Goal: Information Seeking & Learning: Learn about a topic

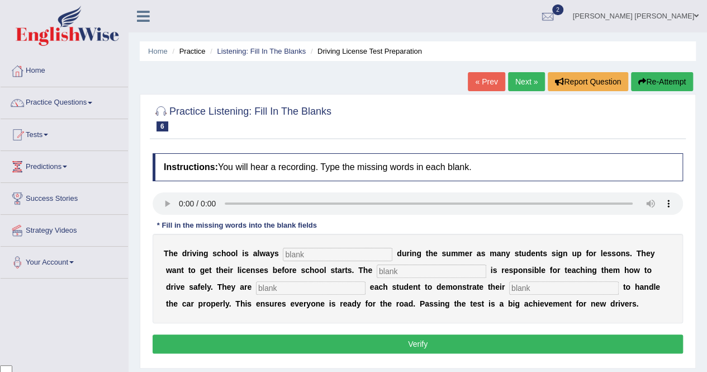
scroll to position [2594, 0]
click at [317, 251] on input "text" at bounding box center [338, 254] width 110 height 13
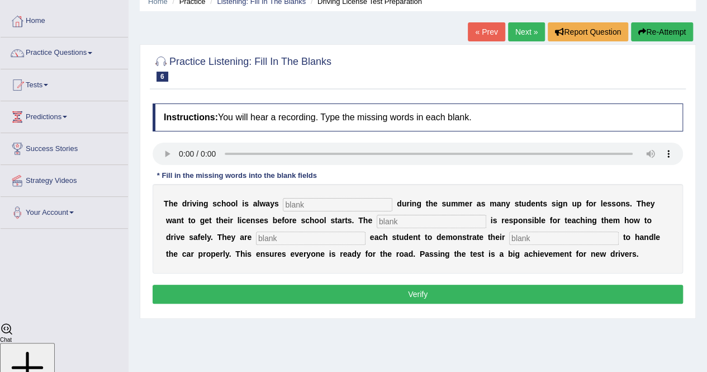
scroll to position [51, 0]
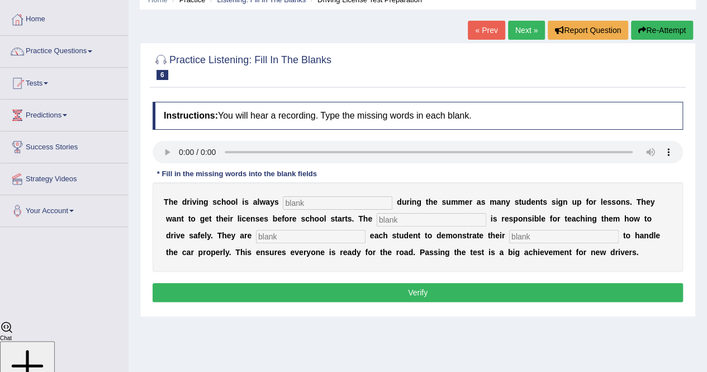
click at [519, 32] on link "Next »" at bounding box center [526, 30] width 37 height 19
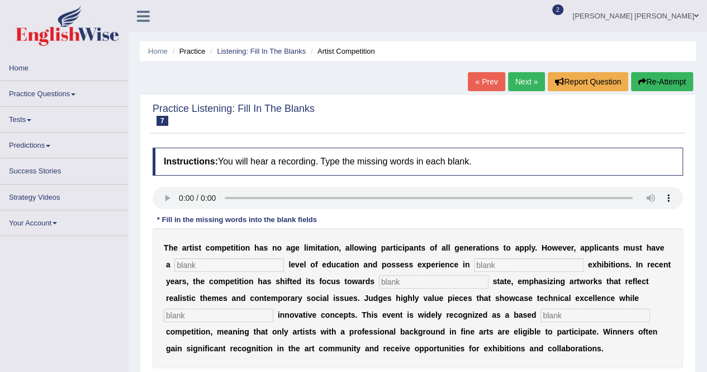
click at [480, 87] on link "« Prev" at bounding box center [486, 81] width 37 height 19
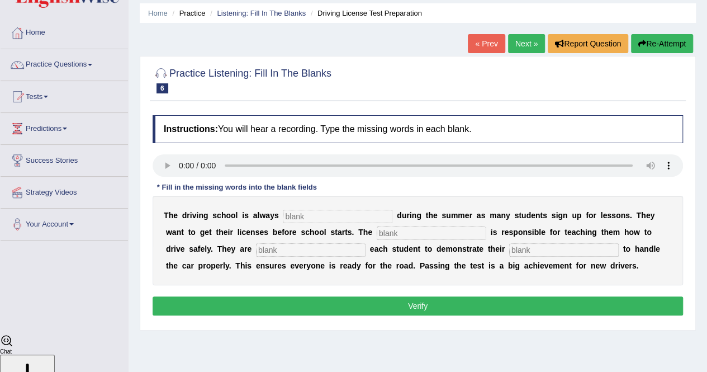
scroll to position [56, 0]
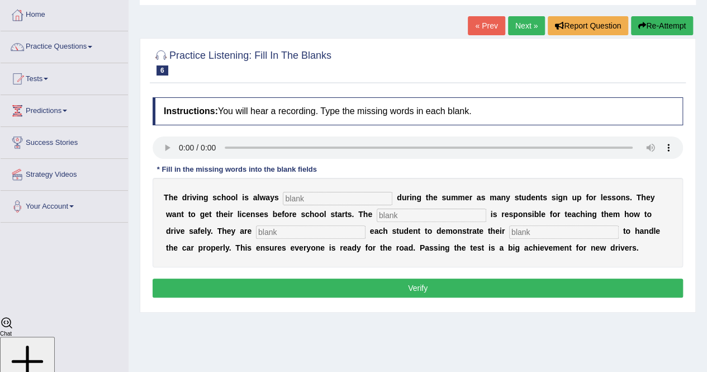
click at [330, 197] on input "text" at bounding box center [338, 198] width 110 height 13
type input "busy"
click at [453, 217] on input "text" at bounding box center [432, 215] width 110 height 13
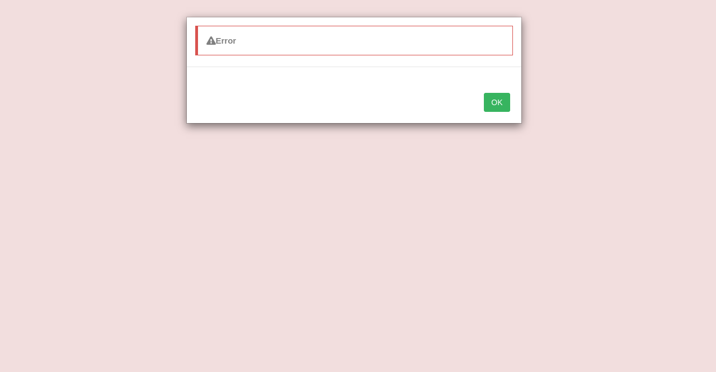
click at [495, 98] on button "OK" at bounding box center [497, 102] width 26 height 19
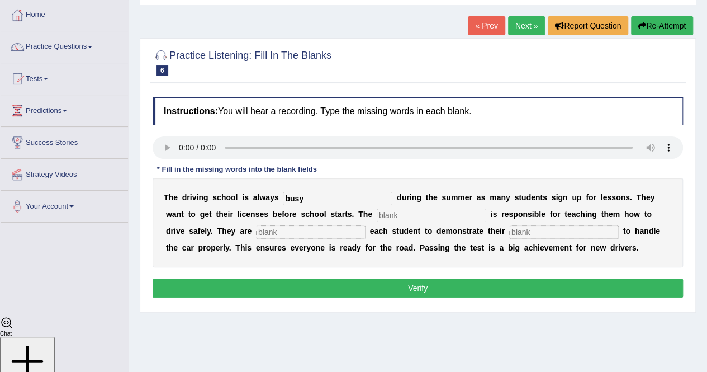
click at [391, 215] on input "text" at bounding box center [432, 215] width 110 height 13
type input "instructor"
click at [332, 233] on input "text" at bounding box center [311, 231] width 110 height 13
type input "require"
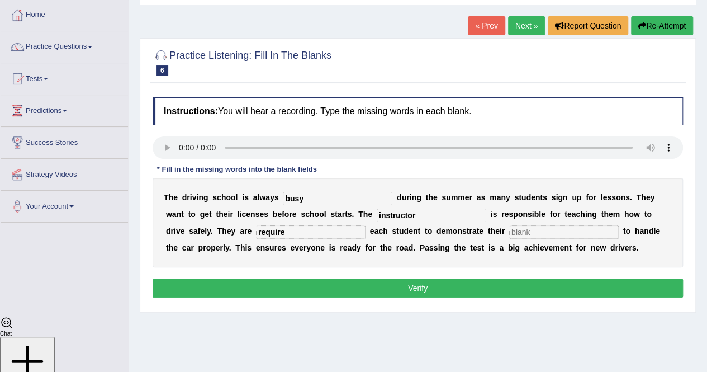
click at [574, 225] on input "text" at bounding box center [564, 231] width 110 height 13
type input "ability"
click at [504, 283] on button "Verify" at bounding box center [418, 287] width 531 height 19
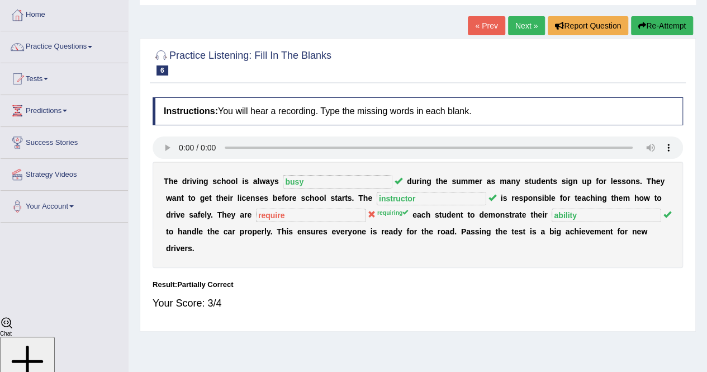
click at [529, 25] on link "Next »" at bounding box center [526, 25] width 37 height 19
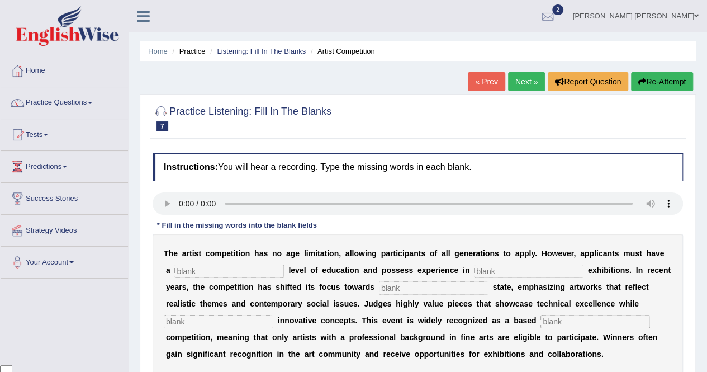
scroll to position [2594, 0]
click at [201, 272] on input "text" at bounding box center [229, 270] width 110 height 13
type input "graduated"
click at [501, 269] on input "text" at bounding box center [529, 270] width 110 height 13
type input "culture"
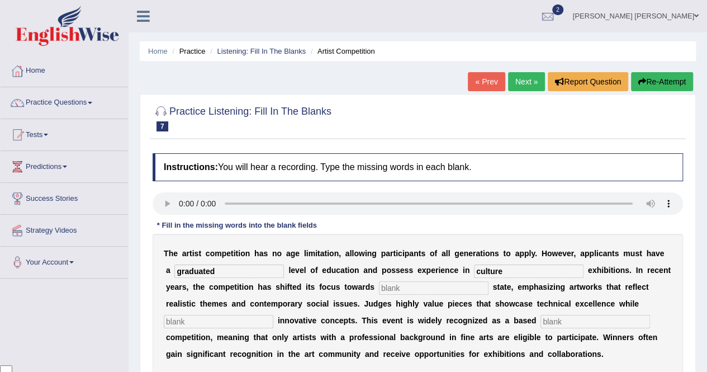
click at [440, 287] on input "text" at bounding box center [434, 287] width 110 height 13
type input "real"
click at [190, 317] on input "text" at bounding box center [219, 321] width 110 height 13
type input "excellent"
click at [579, 316] on input "text" at bounding box center [596, 321] width 110 height 13
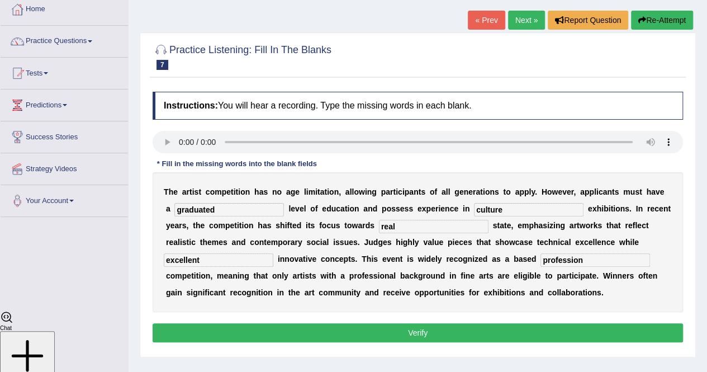
scroll to position [112, 0]
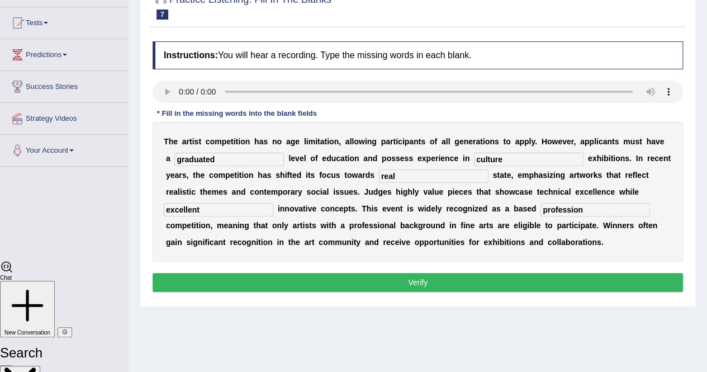
type input "profession"
click at [483, 287] on button "Verify" at bounding box center [418, 282] width 531 height 19
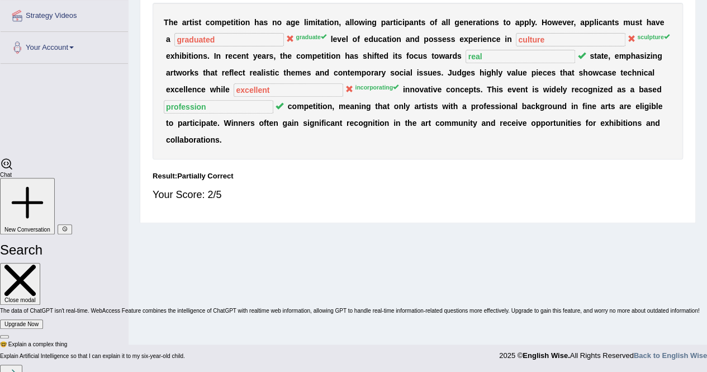
scroll to position [0, 0]
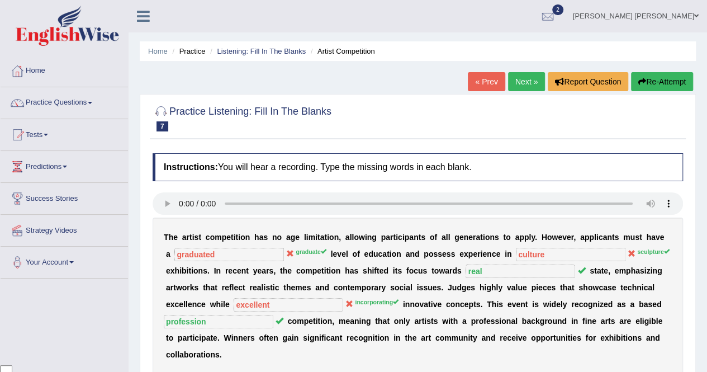
click at [530, 83] on link "Next »" at bounding box center [526, 81] width 37 height 19
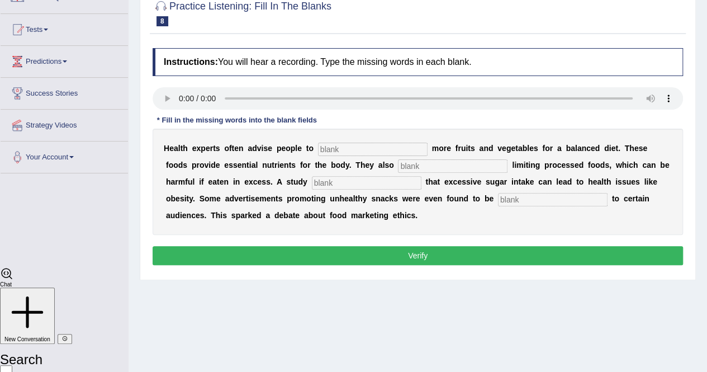
scroll to position [112, 0]
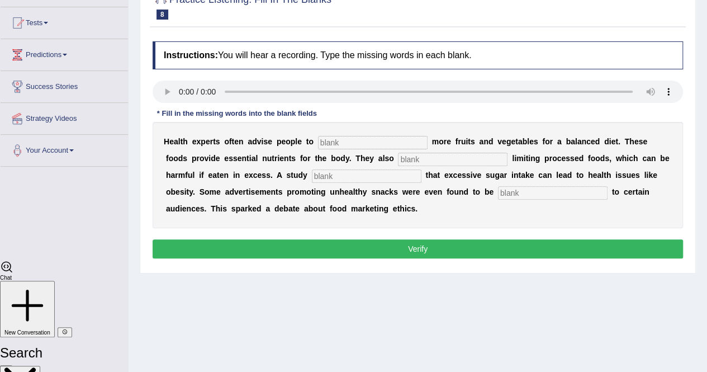
click at [349, 244] on button "Verify" at bounding box center [418, 248] width 531 height 19
click at [328, 134] on div "H e a l t h e x p e r t s o f t e n a d v i s e p e o p l e t o m o r e f r u i…" at bounding box center [418, 175] width 531 height 106
click at [332, 141] on input "text" at bounding box center [373, 142] width 110 height 13
type input "consume"
click at [408, 157] on input "text" at bounding box center [453, 159] width 110 height 13
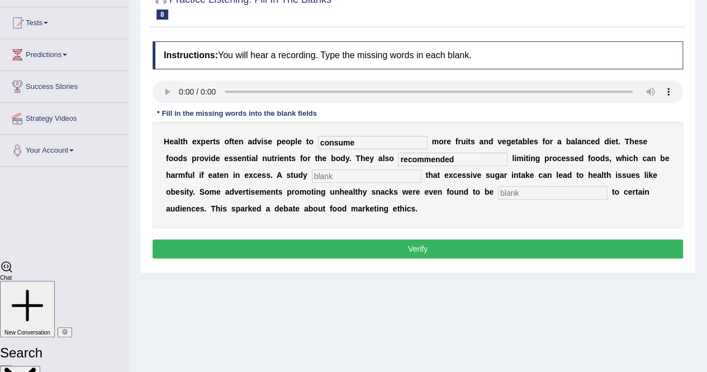
type input "recommended"
click at [379, 176] on input "text" at bounding box center [367, 175] width 110 height 13
type input "diagnosed"
click at [527, 190] on input "text" at bounding box center [553, 192] width 110 height 13
type input "offensive"
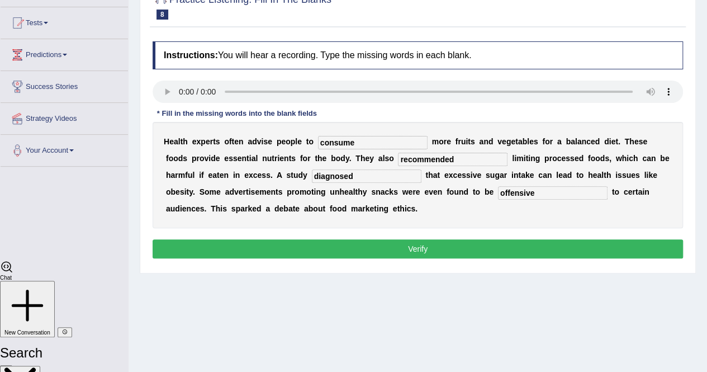
click at [444, 248] on button "Verify" at bounding box center [418, 248] width 531 height 19
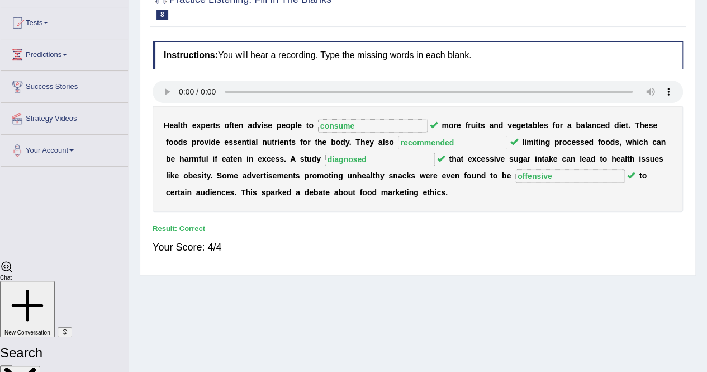
scroll to position [0, 0]
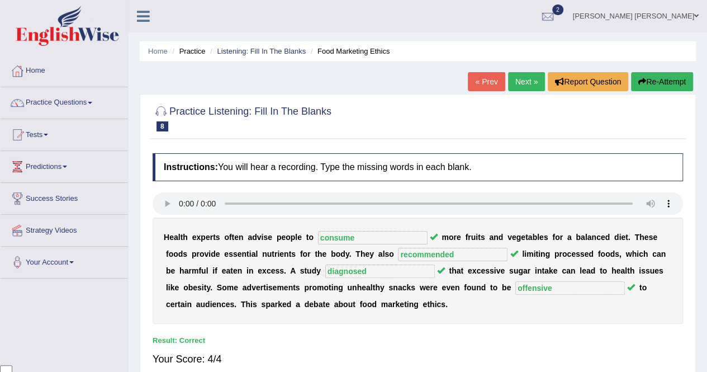
click at [519, 80] on link "Next »" at bounding box center [526, 81] width 37 height 19
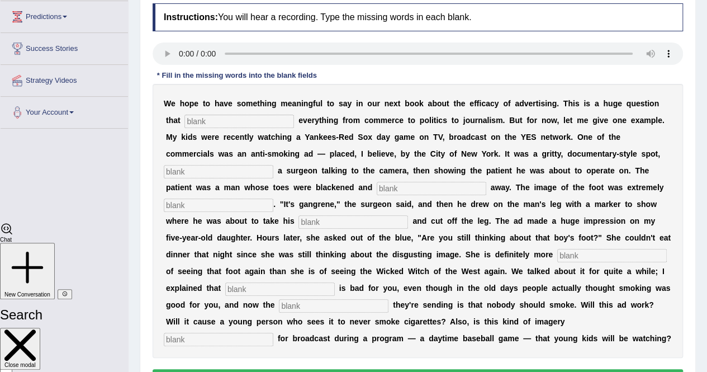
scroll to position [168, 0]
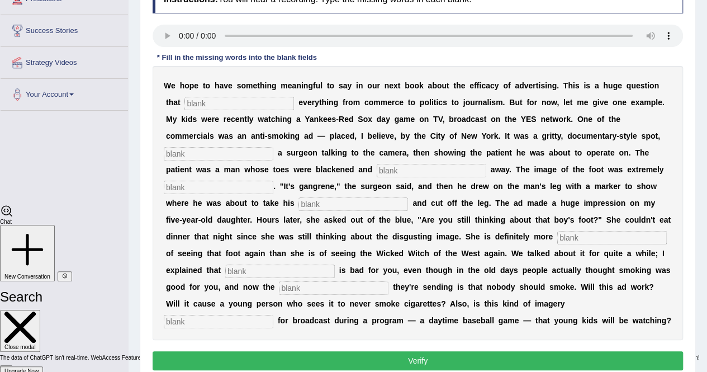
click at [225, 101] on input "text" at bounding box center [239, 103] width 110 height 13
type input "impact"
click at [212, 157] on input "text" at bounding box center [219, 153] width 110 height 13
type input "featuring"
click at [394, 171] on input "text" at bounding box center [432, 170] width 110 height 13
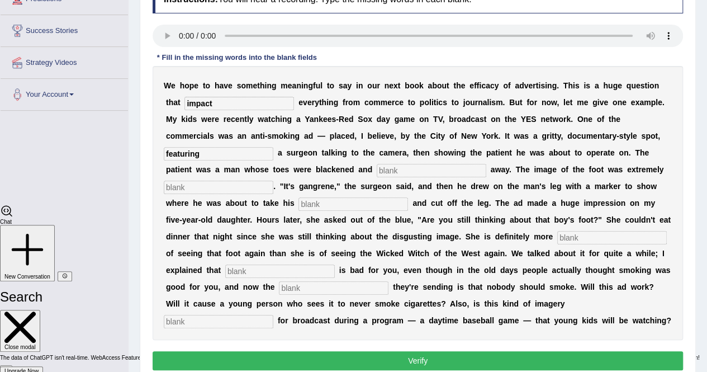
click at [409, 171] on input "text" at bounding box center [432, 170] width 110 height 13
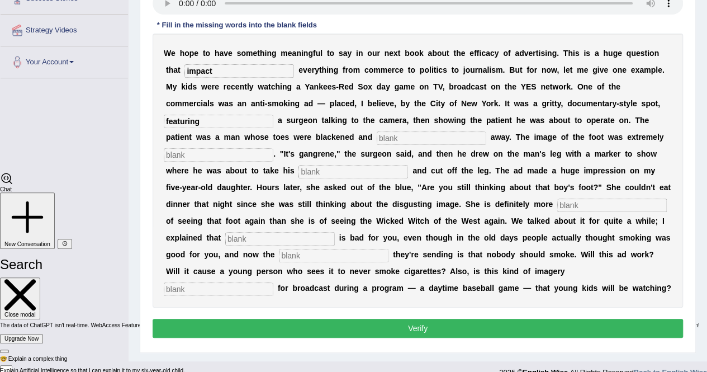
scroll to position [216, 0]
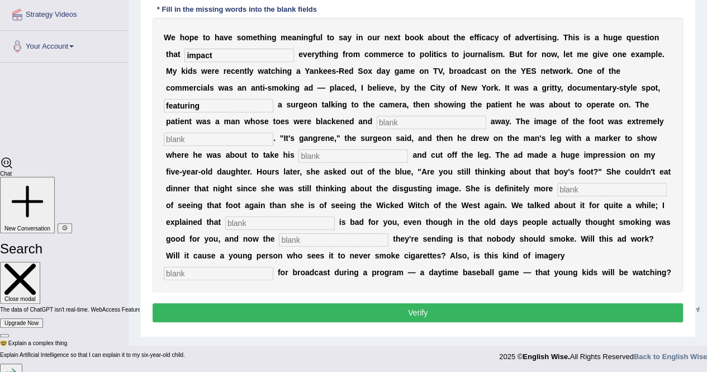
click at [378, 117] on input "text" at bounding box center [432, 122] width 110 height 13
click at [394, 124] on input "text" at bounding box center [432, 122] width 110 height 13
click at [392, 123] on input "text" at bounding box center [432, 122] width 110 height 13
click at [405, 124] on input "text" at bounding box center [432, 122] width 110 height 13
type input "running"
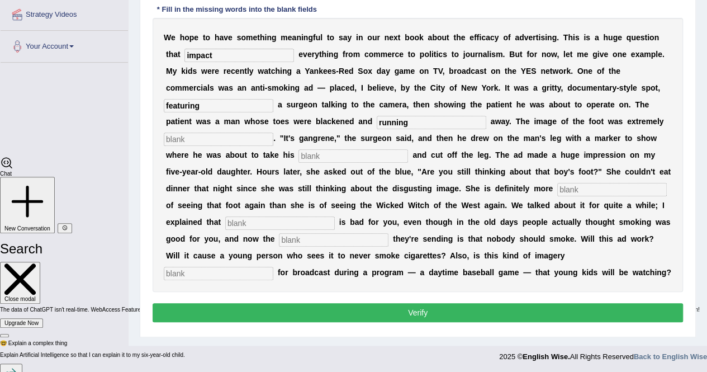
click at [234, 143] on input "text" at bounding box center [219, 138] width 110 height 13
type input "disgusting"
click at [349, 151] on input "text" at bounding box center [354, 155] width 110 height 13
type input "hacksaw"
click at [587, 191] on input "text" at bounding box center [612, 189] width 110 height 13
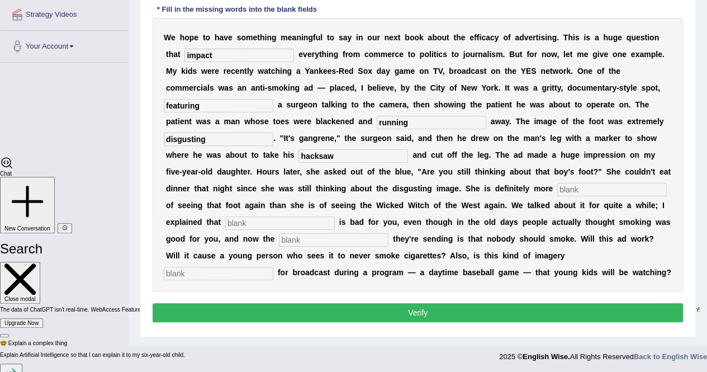
click at [587, 191] on input "text" at bounding box center [612, 189] width 110 height 13
type input "scare"
click at [415, 124] on input "running" at bounding box center [432, 122] width 110 height 13
type input "rotting"
click at [591, 190] on input "scare" at bounding box center [612, 189] width 110 height 13
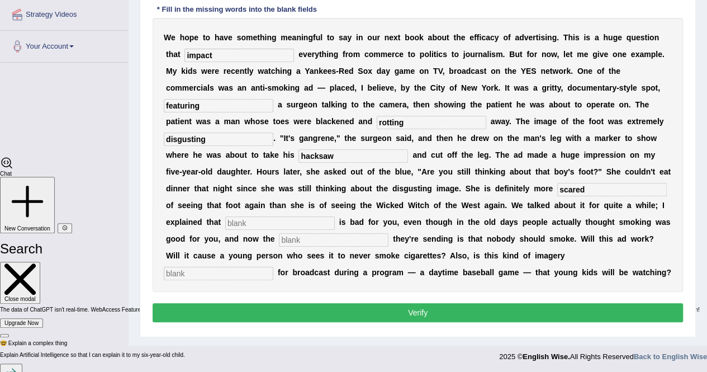
type input "scared"
click at [269, 226] on input "text" at bounding box center [280, 222] width 110 height 13
type input "smoking"
click at [361, 243] on input "text" at bounding box center [334, 239] width 110 height 13
type input "massive"
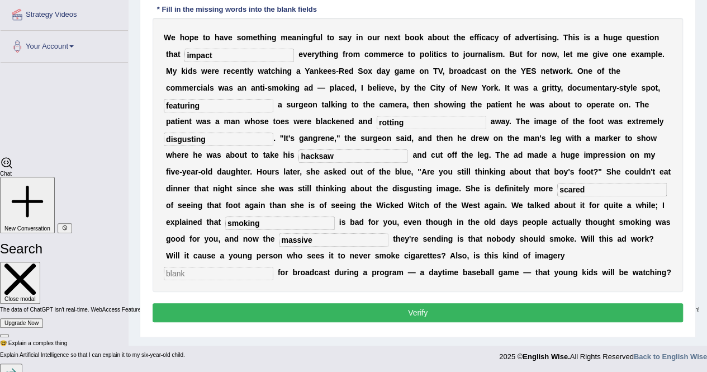
click at [273, 267] on input "text" at bounding box center [219, 273] width 110 height 13
click at [273, 267] on input "apropriate" at bounding box center [219, 273] width 110 height 13
type input "appropriate"
click at [315, 238] on input "massive" at bounding box center [334, 239] width 110 height 13
type input "m"
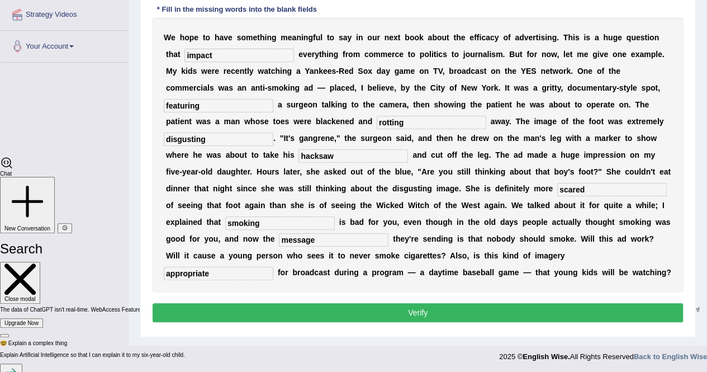
type input "message"
click at [225, 54] on input "impact" at bounding box center [239, 55] width 110 height 13
type input "impacts"
click at [287, 309] on button "Verify" at bounding box center [418, 312] width 531 height 19
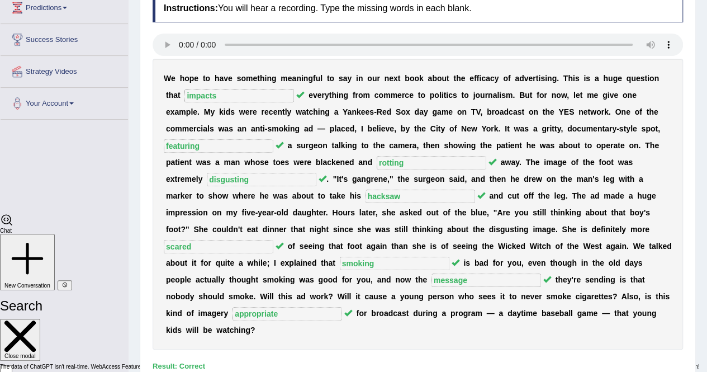
scroll to position [47, 0]
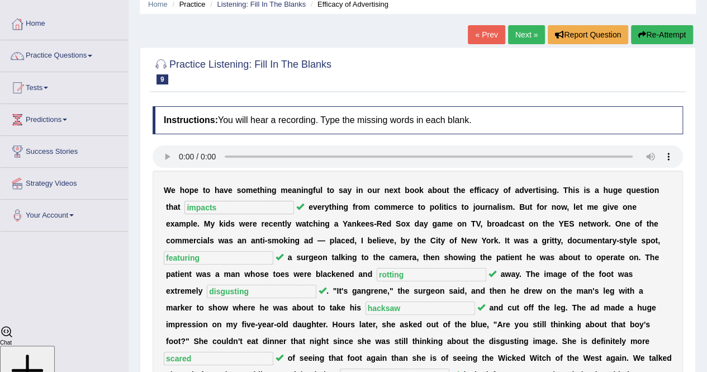
click at [523, 34] on link "Next »" at bounding box center [526, 34] width 37 height 19
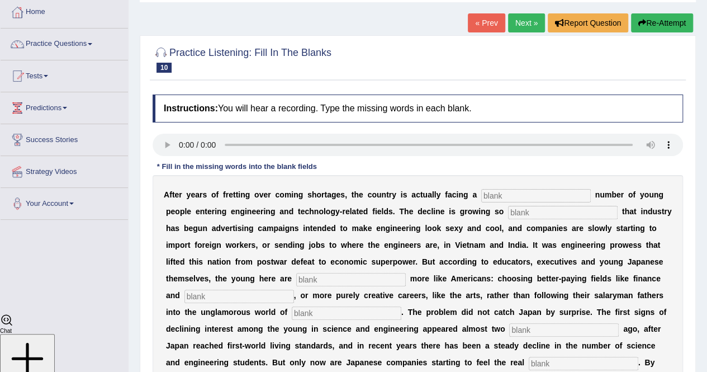
scroll to position [56, 0]
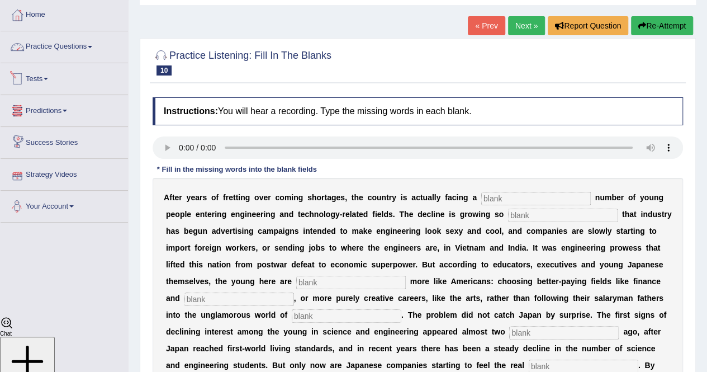
click at [82, 45] on link "Practice Questions" at bounding box center [64, 45] width 127 height 28
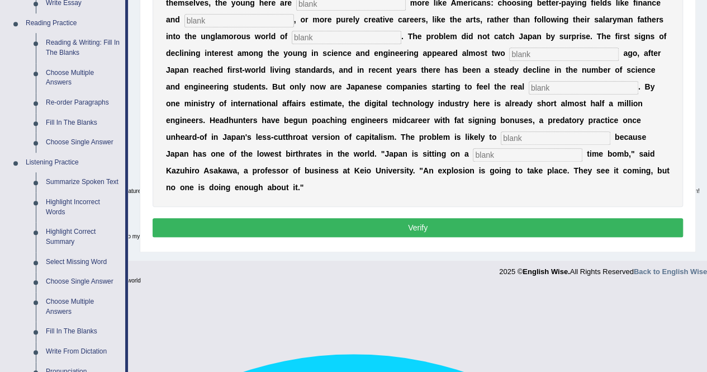
scroll to position [502, 0]
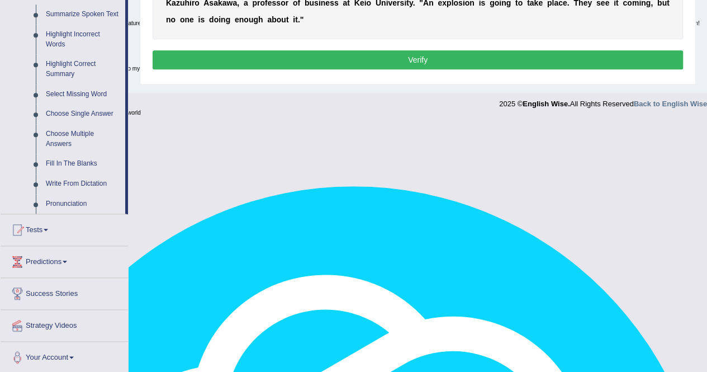
click at [62, 202] on link "Pronunciation" at bounding box center [83, 204] width 84 height 20
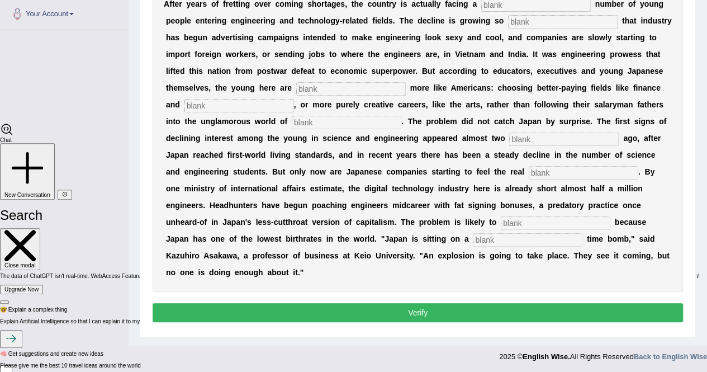
scroll to position [119, 0]
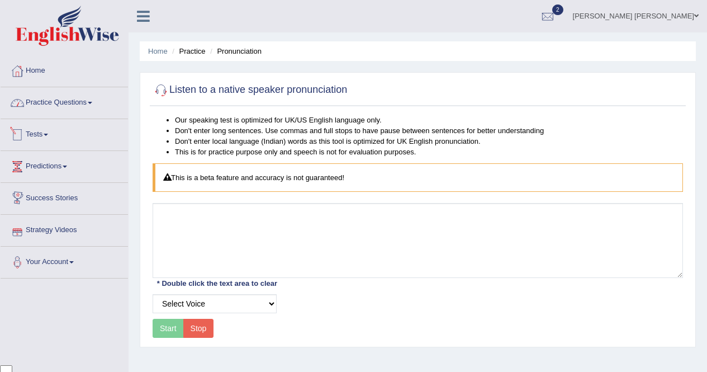
click at [85, 87] on link "Practice Questions" at bounding box center [64, 101] width 127 height 28
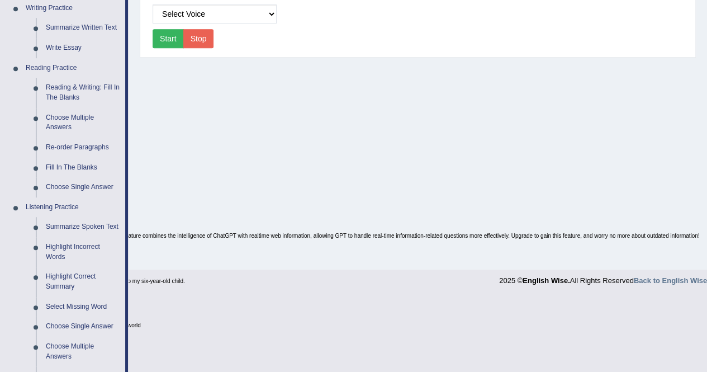
scroll to position [382, 0]
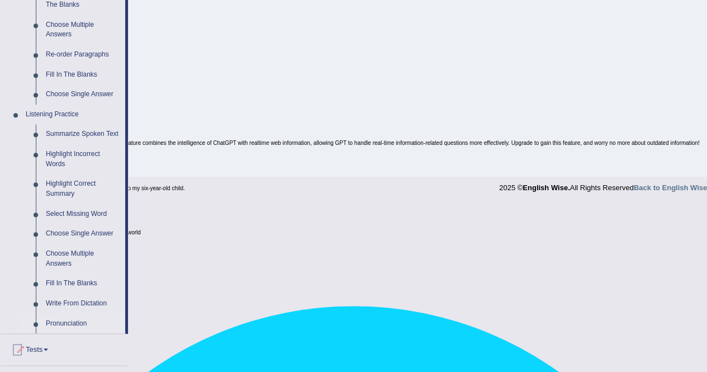
click at [68, 301] on link "Write From Dictation" at bounding box center [83, 303] width 84 height 20
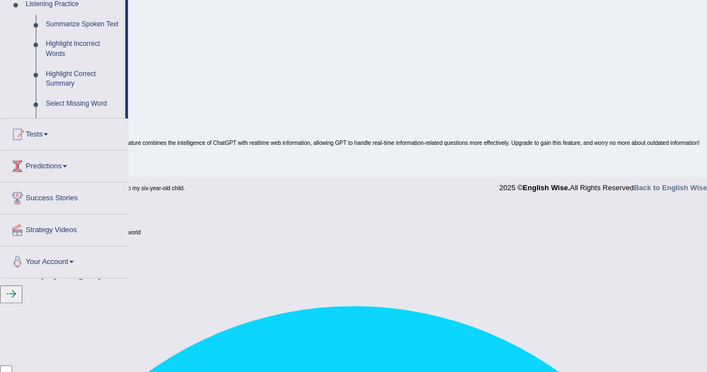
scroll to position [215, 0]
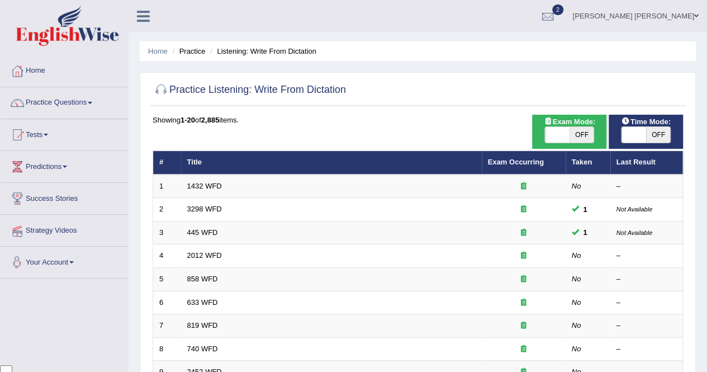
scroll to position [2594, 0]
click at [193, 187] on link "1432 WFD" at bounding box center [204, 186] width 35 height 8
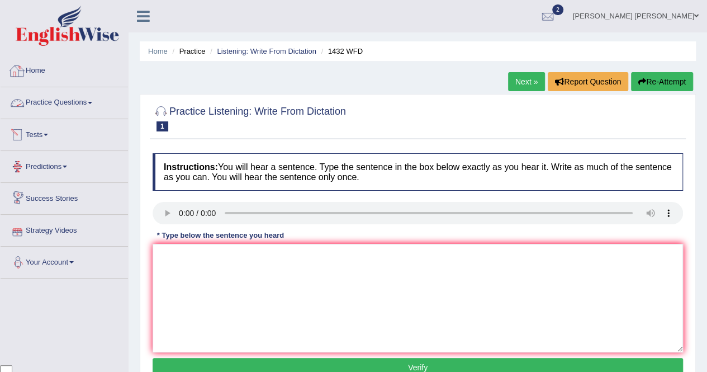
click at [79, 100] on link "Practice Questions" at bounding box center [64, 101] width 127 height 28
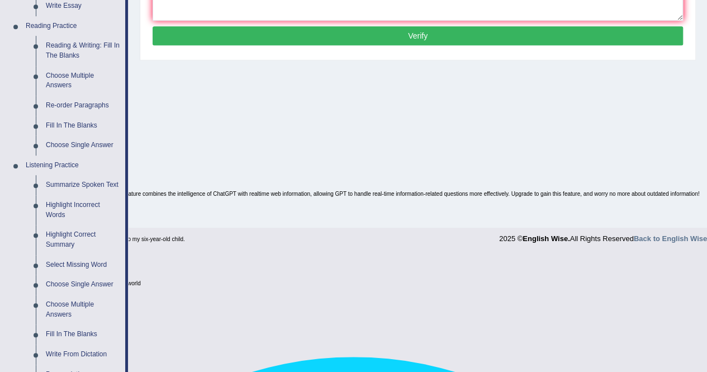
scroll to position [334, 0]
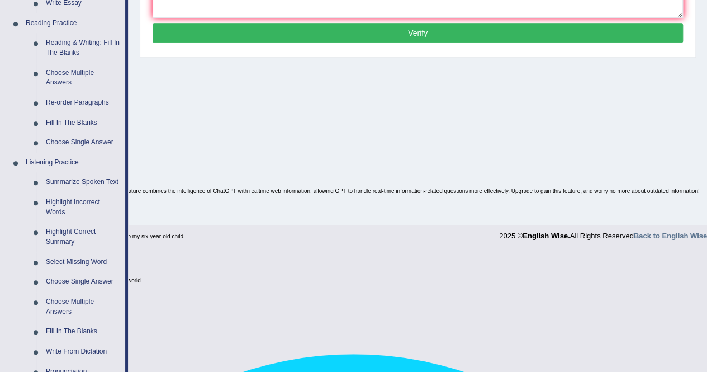
click at [77, 183] on link "Summarize Spoken Text" at bounding box center [83, 182] width 84 height 20
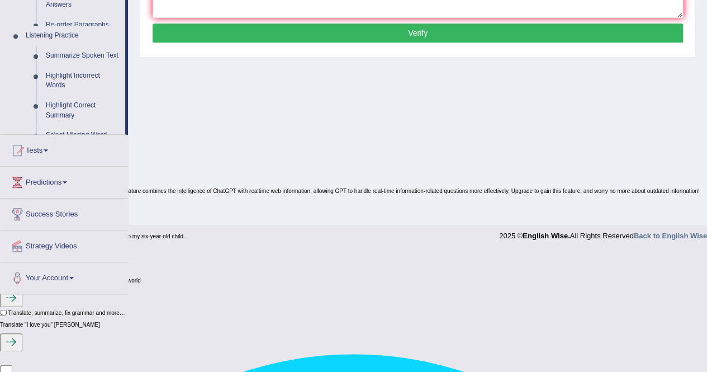
scroll to position [215, 0]
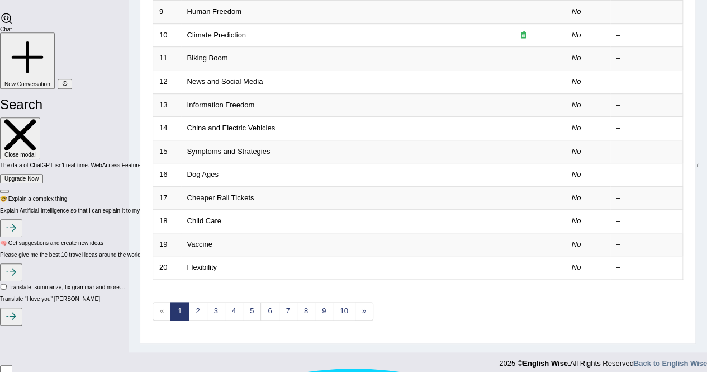
scroll to position [363, 0]
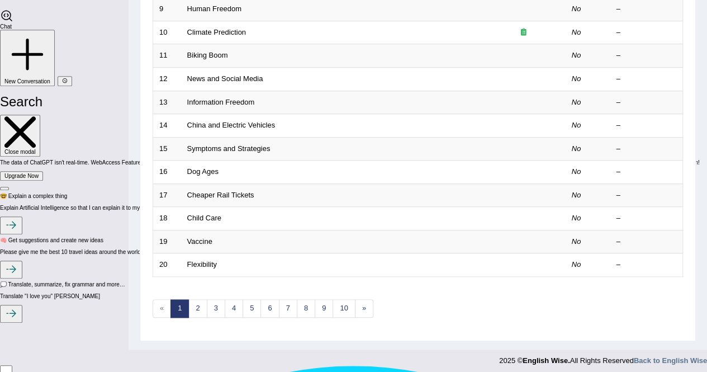
click at [196, 238] on link "Vaccine" at bounding box center [199, 241] width 25 height 8
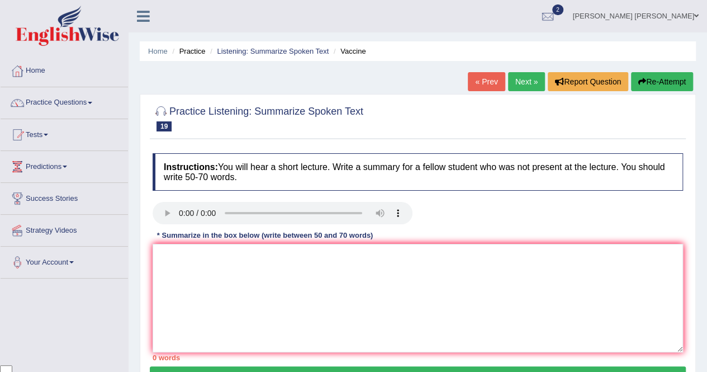
scroll to position [2594, 0]
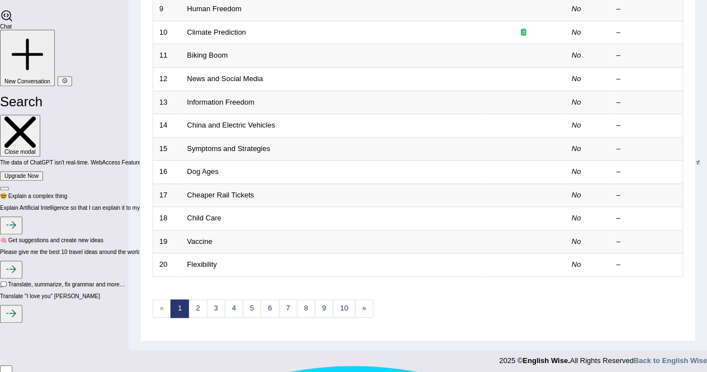
scroll to position [2594, 0]
click at [319, 307] on link "9" at bounding box center [324, 308] width 18 height 18
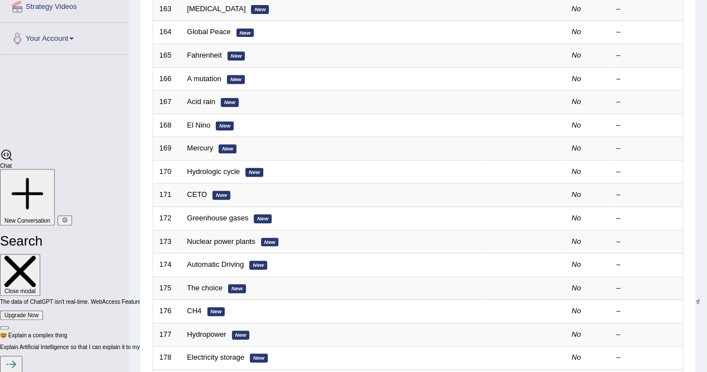
scroll to position [335, 0]
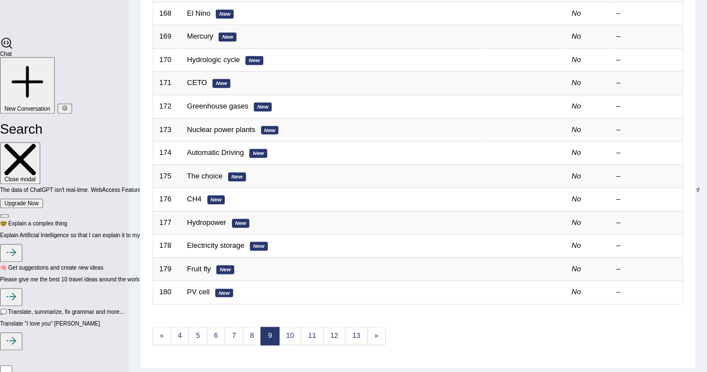
click at [232, 151] on link "Automatic Driving" at bounding box center [215, 152] width 57 height 8
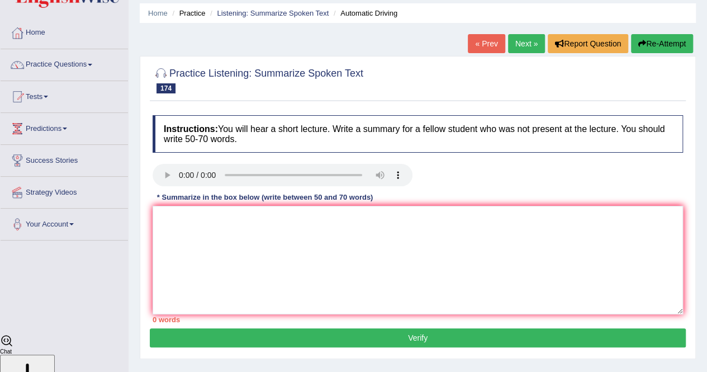
scroll to position [56, 0]
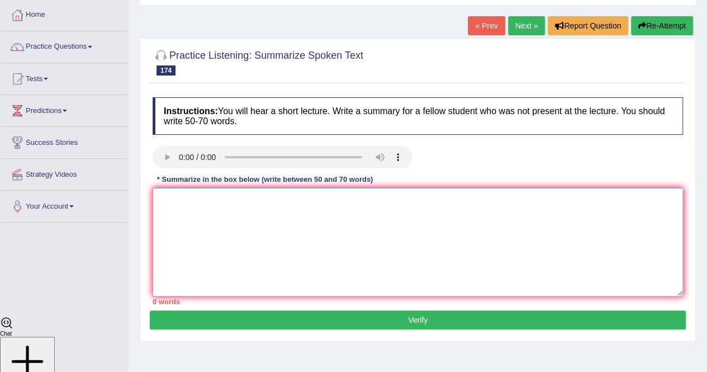
click at [250, 225] on textarea at bounding box center [418, 242] width 531 height 108
click at [250, 224] on textarea at bounding box center [418, 242] width 531 height 108
paste textarea "The speaker provided a comprehensive overview of [main topic], highlighting sev…"
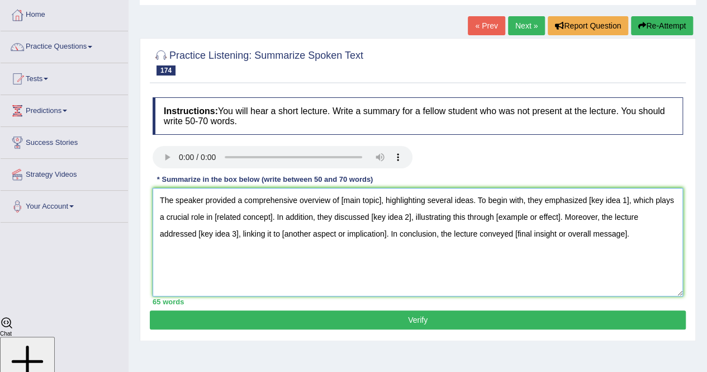
type textarea "The speaker provided a comprehensive overview of [main topic], highlighting sev…"
drag, startPoint x: 646, startPoint y: 242, endPoint x: 158, endPoint y: 193, distance: 489.9
click at [158, 193] on textarea "The speaker provided a comprehensive overview of [main topic], highlighting sev…" at bounding box center [418, 242] width 531 height 108
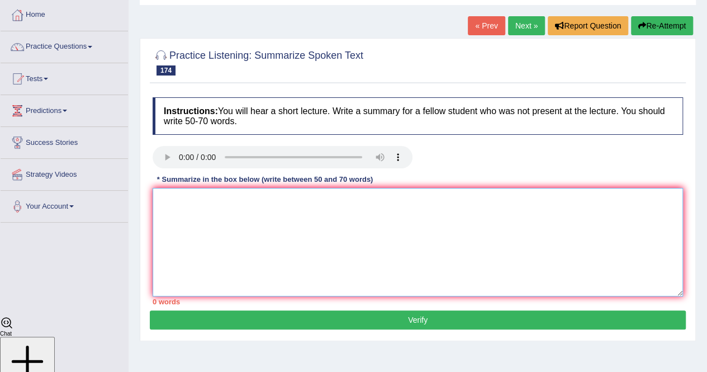
paste textarea "The speaker provided an overview of [main topic], highlighting several ideas. T…"
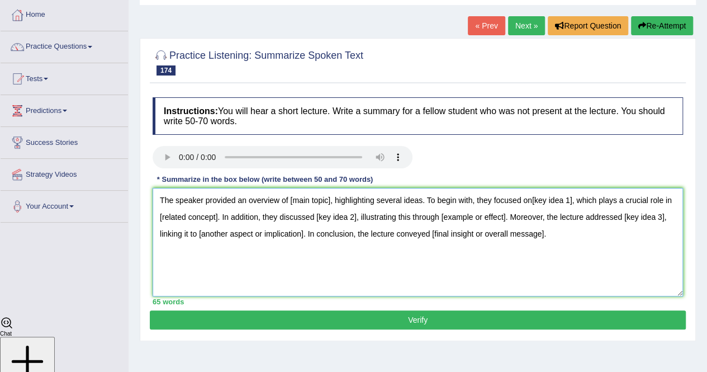
type textarea "The speaker provided an overview of [main topic], highlighting several ideas. T…"
click at [325, 200] on textarea "The speaker provided an overview of [main topic], highlighting several ideas. T…" at bounding box center [418, 242] width 531 height 108
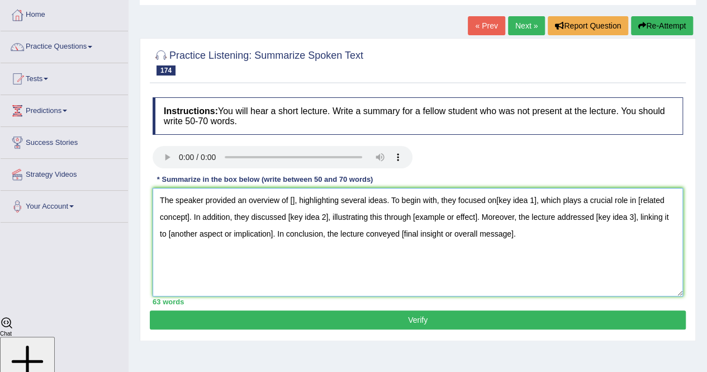
click at [291, 201] on textarea "The speaker provided an overview of [], highlighting several ideas. To begin wi…" at bounding box center [418, 242] width 531 height 108
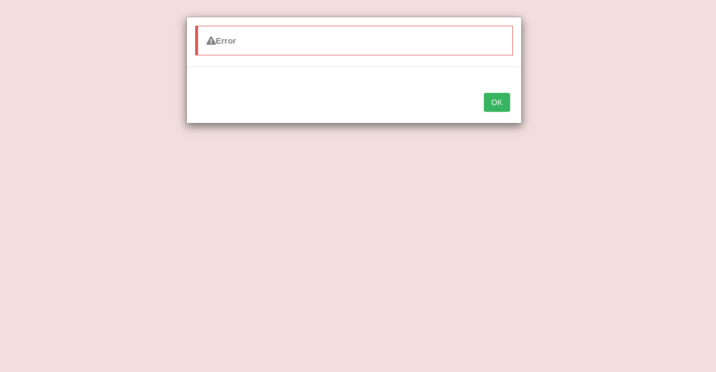
drag, startPoint x: 368, startPoint y: 305, endPoint x: 368, endPoint y: 292, distance: 12.9
click at [368, 305] on div "Error OK" at bounding box center [358, 186] width 716 height 372
click at [497, 102] on button "OK" at bounding box center [497, 102] width 26 height 19
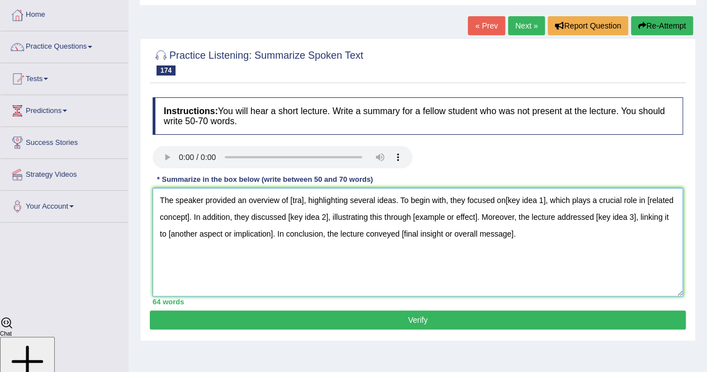
click at [301, 206] on textarea "The speaker provided an overview of [tra], highlighting several ideas. To begin…" at bounding box center [418, 242] width 531 height 108
click at [290, 204] on textarea "The speaker provided an overview of [transportation], highlighting several idea…" at bounding box center [418, 242] width 531 height 108
click at [292, 201] on textarea "The speaker provided an overview of [transportation], highlighting several idea…" at bounding box center [418, 242] width 531 height 108
click at [339, 203] on textarea "The speaker provided an overview of transportation], highlighting several ideas…" at bounding box center [418, 242] width 531 height 108
click at [580, 205] on textarea "The speaker provided an overview of transportation, highlighting several ideas.…" at bounding box center [418, 242] width 531 height 108
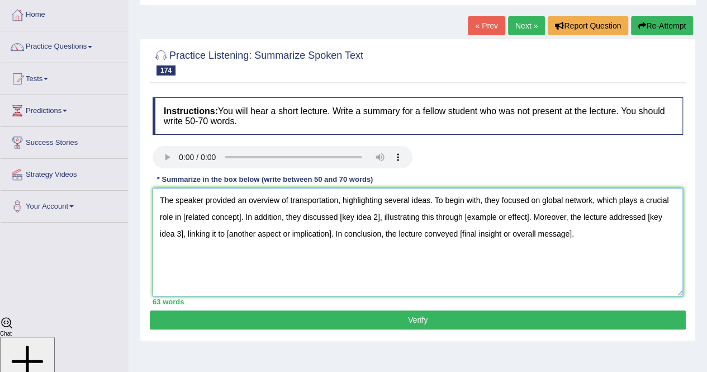
click at [241, 222] on textarea "The speaker provided an overview of transportation, highlighting several ideas.…" at bounding box center [418, 242] width 531 height 108
click at [385, 217] on textarea "The speaker provided an overview of transportation, highlighting several ideas.…" at bounding box center [418, 242] width 531 height 108
click at [538, 216] on textarea "The speaker provided an overview of transportation, highlighting several ideas.…" at bounding box center [418, 242] width 531 height 108
click at [542, 217] on textarea "The speaker provided an overview of transportation, highlighting several ideas.…" at bounding box center [418, 242] width 531 height 108
click at [539, 217] on textarea "The speaker provided an overview of transportation, highlighting several ideas.…" at bounding box center [418, 242] width 531 height 108
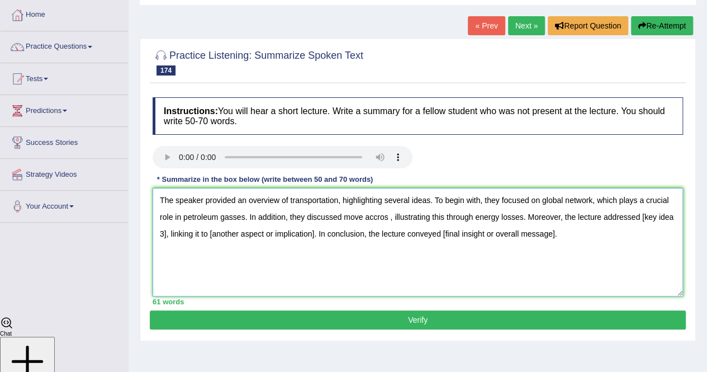
click at [165, 234] on textarea "The speaker provided an overview of transportation, highlighting several ideas.…" at bounding box center [418, 242] width 531 height 108
click at [375, 217] on textarea "The speaker provided an overview of transportation, highlighting several ideas.…" at bounding box center [418, 242] width 531 height 108
click at [377, 215] on textarea "The speaker provided an overview of transportation, highlighting several ideas.…" at bounding box center [418, 242] width 531 height 108
click at [385, 217] on textarea "The speaker provided an overview of transportation, highlighting several ideas.…" at bounding box center [418, 242] width 531 height 108
click at [383, 217] on textarea "The speaker provided an overview of transportation, highlighting several ideas.…" at bounding box center [418, 242] width 531 height 108
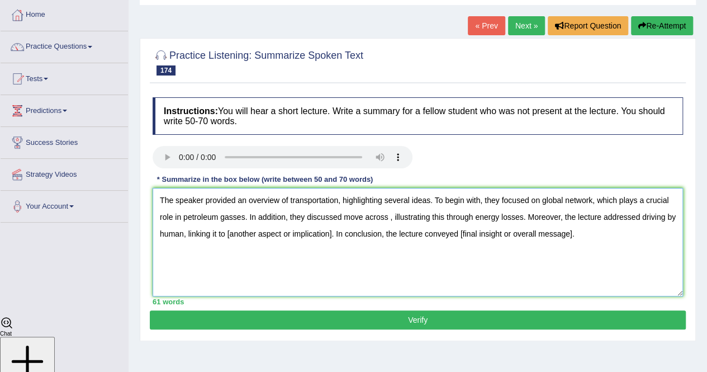
click at [390, 220] on textarea "The speaker provided an overview of transportation, highlighting several ideas.…" at bounding box center [418, 242] width 531 height 108
click at [330, 238] on textarea "The speaker provided an overview of transportation, highlighting several ideas.…" at bounding box center [418, 242] width 531 height 108
click at [331, 239] on textarea "The speaker provided an overview of transportation, highlighting several ideas.…" at bounding box center [418, 242] width 531 height 108
click at [542, 238] on textarea "The speaker provided an overview of transportation, highlighting several ideas.…" at bounding box center [418, 242] width 531 height 108
type textarea "The speaker provided an overview of transportation, highlighting several ideas.…"
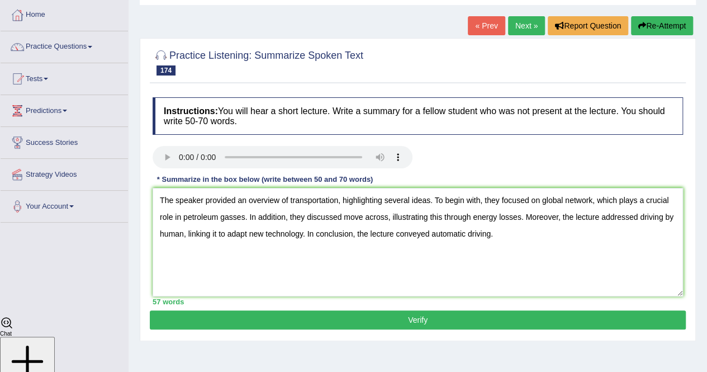
click at [273, 314] on button "Verify" at bounding box center [418, 319] width 536 height 19
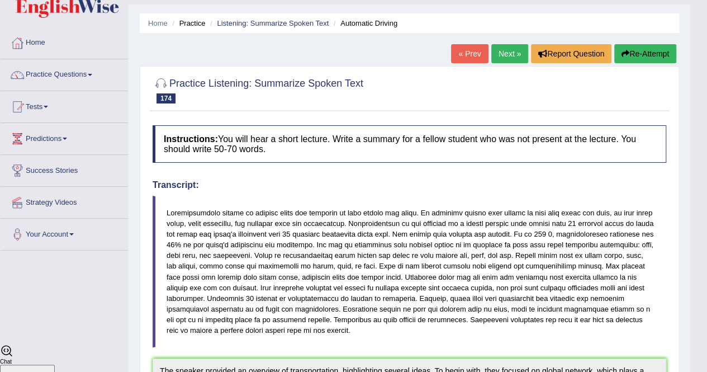
scroll to position [0, 0]
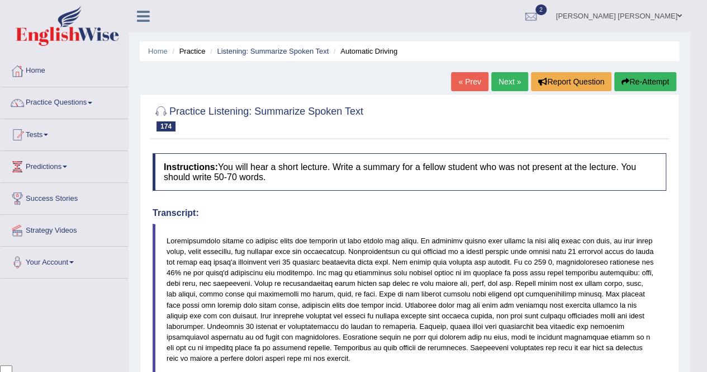
click at [501, 83] on link "Next »" at bounding box center [509, 81] width 37 height 19
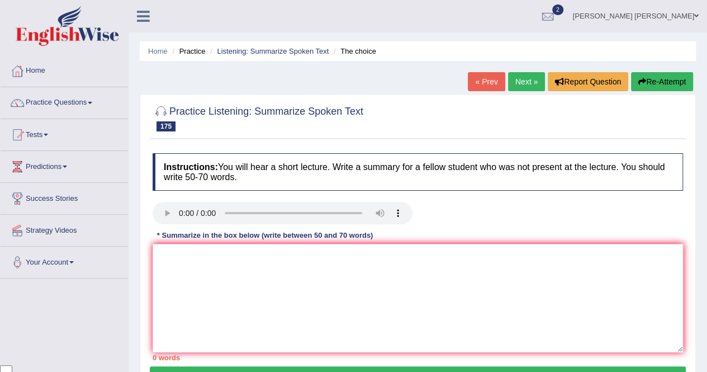
scroll to position [2594, 0]
click at [366, 309] on textarea at bounding box center [418, 298] width 531 height 108
paste textarea "The speaker provided an overview of [main topic], highlighting several ideas. T…"
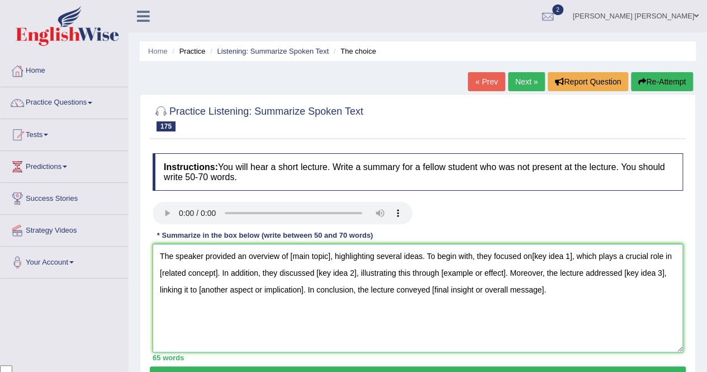
type textarea "The speaker provided an overview of [main topic], highlighting several ideas. T…"
drag, startPoint x: 330, startPoint y: 261, endPoint x: 325, endPoint y: 263, distance: 5.8
click at [325, 263] on textarea "The speaker provided an overview of [main topic], highlighting several ideas. T…" at bounding box center [418, 298] width 531 height 108
click at [547, 258] on textarea "The speaker provided an overview of coal, highlighting several ideas. To begin …" at bounding box center [418, 298] width 531 height 108
click at [224, 280] on textarea "The speaker provided an overview of coal, highlighting several ideas. To begin …" at bounding box center [418, 298] width 531 height 108
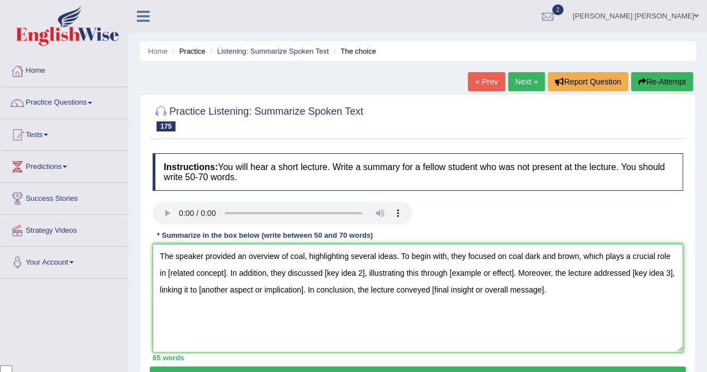
click at [226, 276] on textarea "The speaker provided an overview of coal, highlighting several ideas. To begin …" at bounding box center [418, 298] width 531 height 108
click at [330, 277] on textarea "The speaker provided an overview of coal, highlighting several ideas. To begin …" at bounding box center [418, 298] width 531 height 108
click at [485, 277] on textarea "The speaker provided an overview of coal, highlighting several ideas. To begin …" at bounding box center [418, 298] width 531 height 108
click at [636, 277] on textarea "The speaker provided an overview of coal, highlighting several ideas. To begin …" at bounding box center [418, 298] width 531 height 108
click at [423, 280] on textarea "The speaker provided an overview of coal, highlighting several ideas. To begin …" at bounding box center [418, 298] width 531 height 108
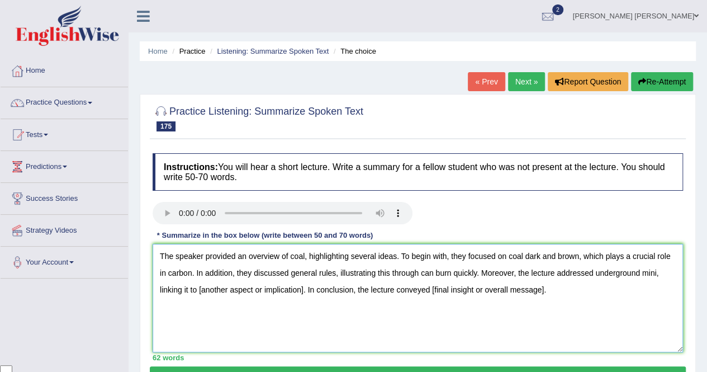
click at [419, 271] on textarea "The speaker provided an overview of coal, highlighting several ideas. To begin …" at bounding box center [418, 298] width 531 height 108
click at [643, 278] on textarea "The speaker provided an overview of coal, highlighting several ideas. To begin …" at bounding box center [418, 298] width 531 height 108
click at [656, 279] on textarea "The speaker provided an overview of coal, highlighting several ideas. To begin …" at bounding box center [418, 298] width 531 height 108
click at [333, 294] on textarea "The speaker provided an overview of coal, highlighting several ideas. To begin …" at bounding box center [418, 298] width 531 height 108
click at [335, 293] on textarea "The speaker provided an overview of coal, highlighting several ideas. To begin …" at bounding box center [418, 298] width 531 height 108
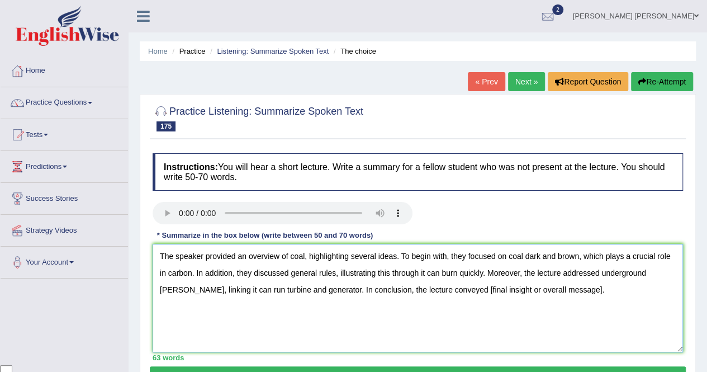
click at [565, 294] on textarea "The speaker provided an overview of coal, highlighting several ideas. To begin …" at bounding box center [418, 298] width 531 height 108
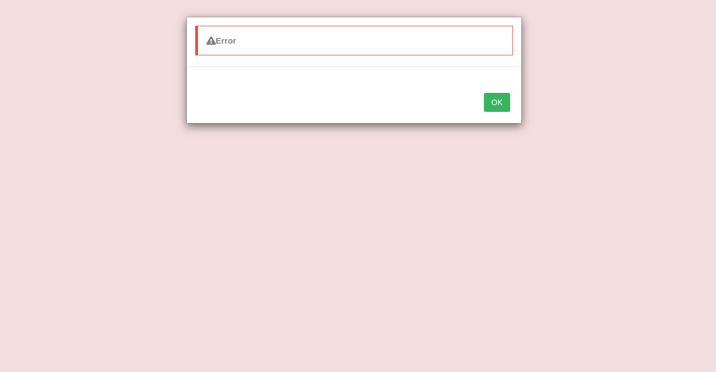
type textarea "The speaker provided an overview of coal, highlighting several ideas. To begin …"
click at [501, 103] on button "OK" at bounding box center [497, 102] width 26 height 19
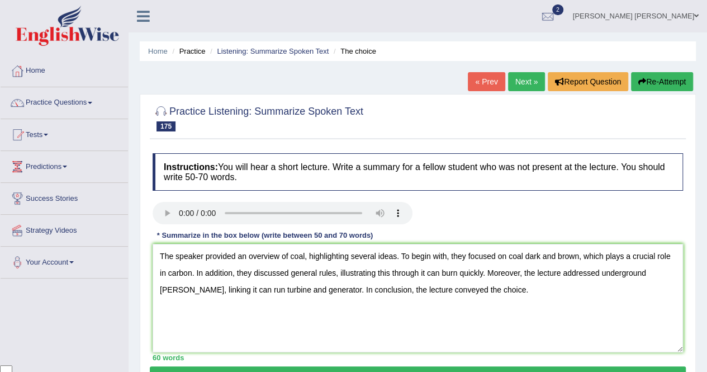
scroll to position [112, 0]
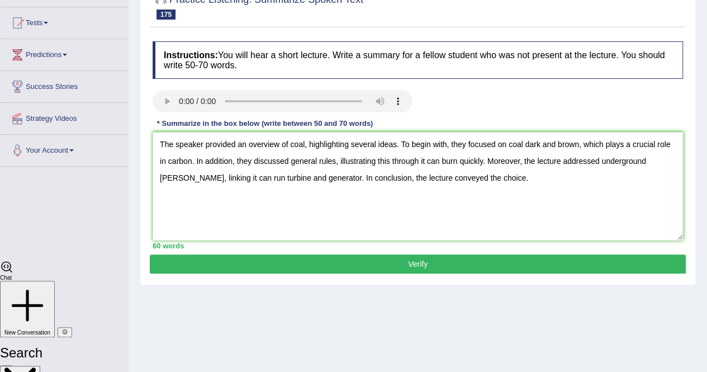
click at [375, 261] on button "Verify" at bounding box center [418, 263] width 536 height 19
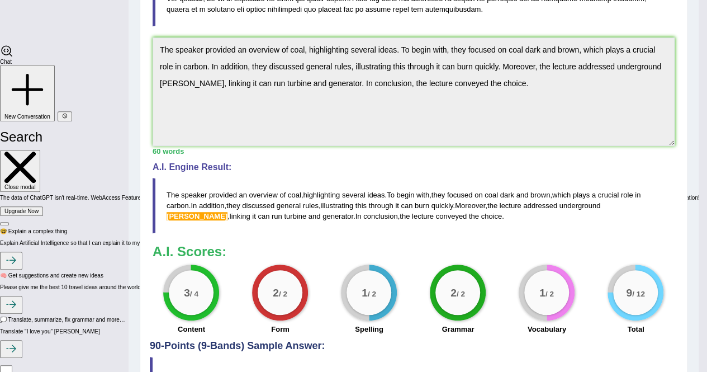
scroll to position [391, 0]
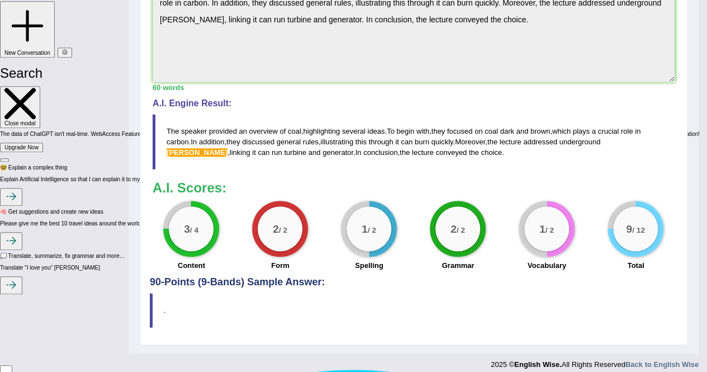
click at [228, 148] on span "minning" at bounding box center [197, 152] width 61 height 8
click at [617, 153] on blockquote "The speaker provided an overview of coal , highlighting several ideas . To begi…" at bounding box center [414, 141] width 522 height 55
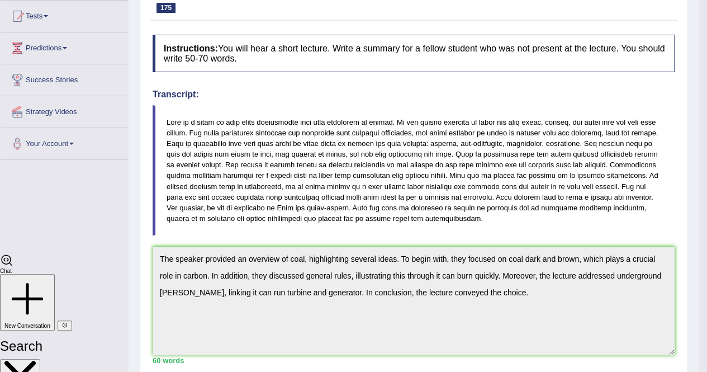
scroll to position [0, 0]
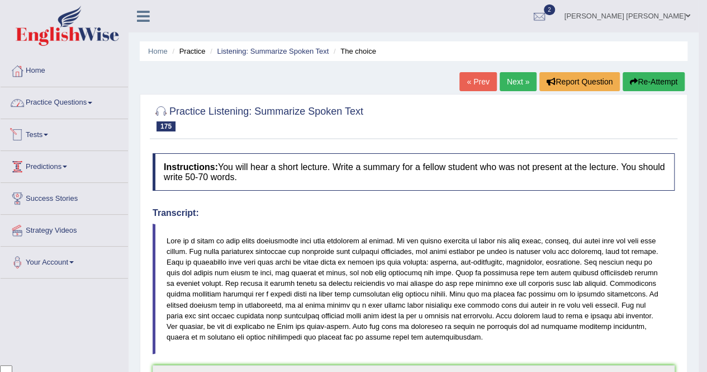
click at [87, 109] on link "Practice Questions" at bounding box center [64, 101] width 127 height 28
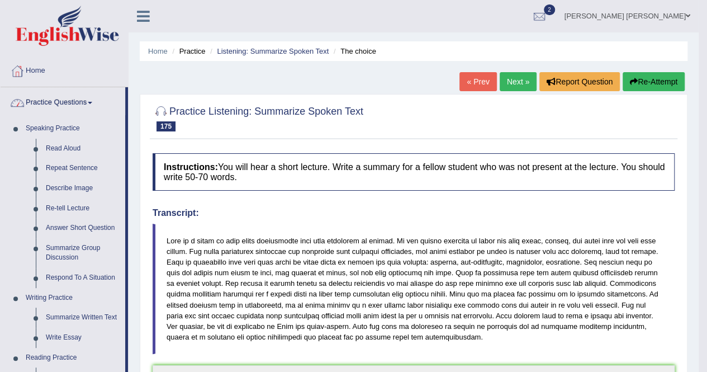
click at [87, 109] on link "Practice Questions" at bounding box center [63, 101] width 125 height 28
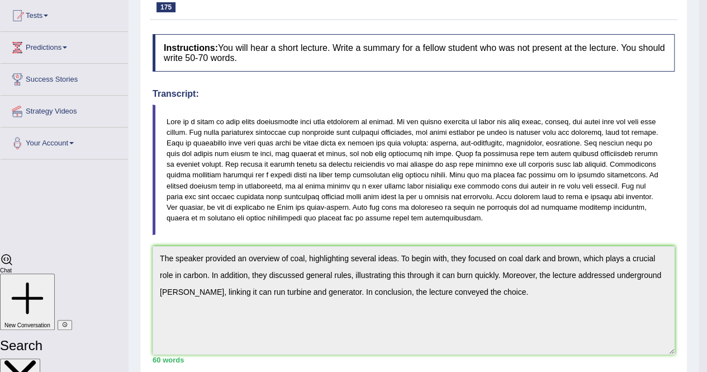
scroll to position [112, 0]
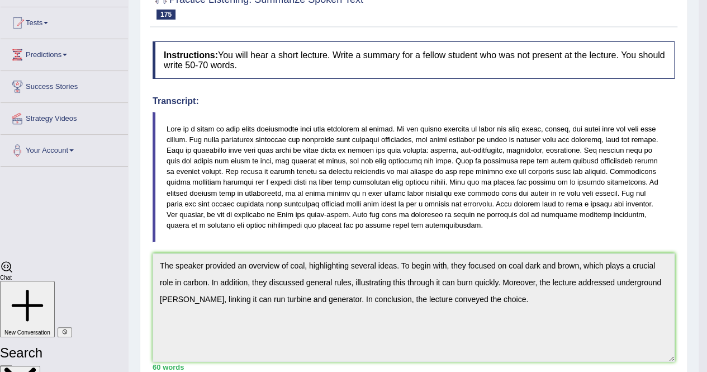
click at [179, 181] on blockquote at bounding box center [414, 177] width 522 height 130
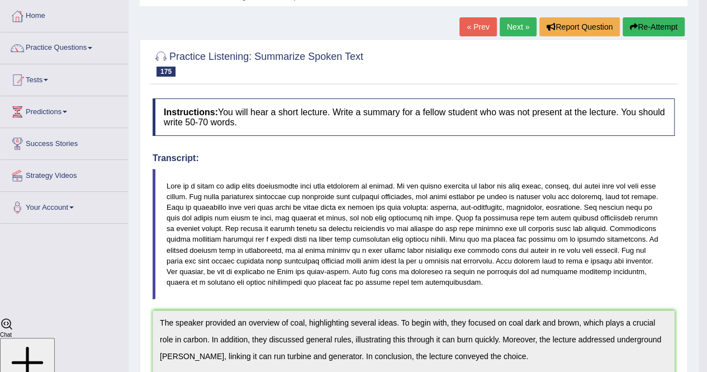
scroll to position [0, 0]
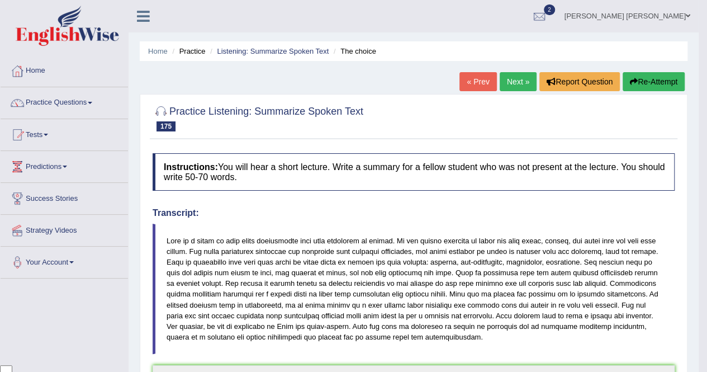
click at [527, 86] on link "Next »" at bounding box center [518, 81] width 37 height 19
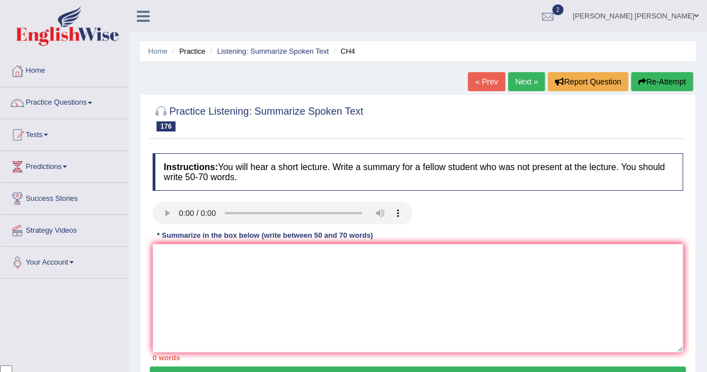
scroll to position [56, 0]
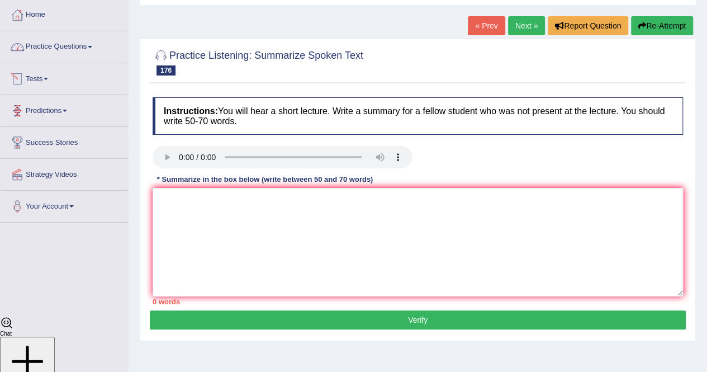
click at [95, 50] on link "Practice Questions" at bounding box center [64, 45] width 127 height 28
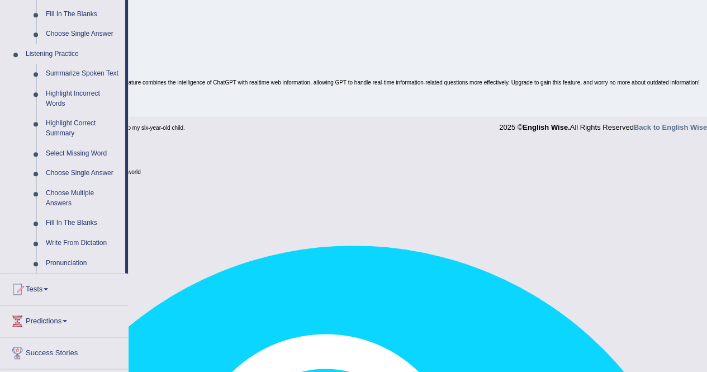
scroll to position [447, 0]
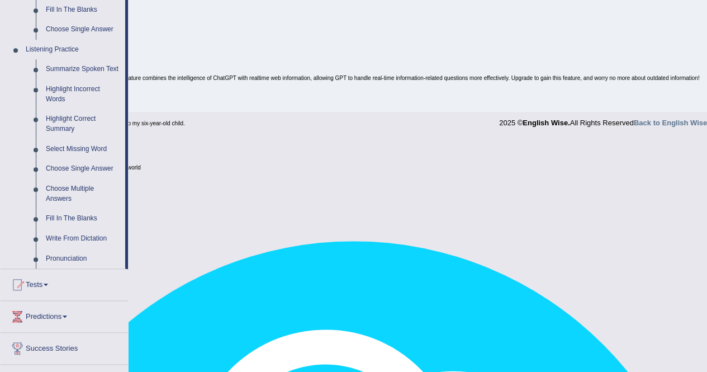
click at [93, 219] on link "Fill In The Blanks" at bounding box center [83, 219] width 84 height 20
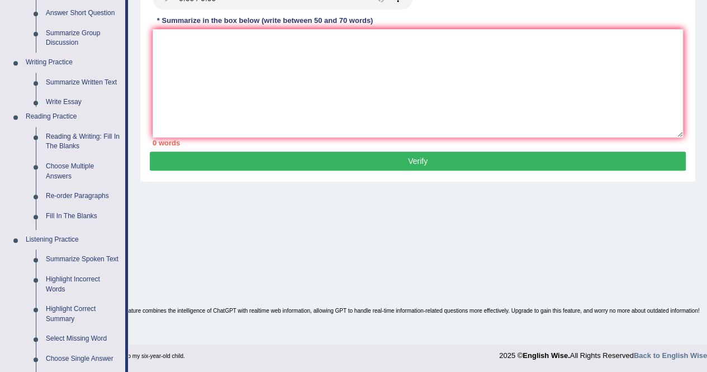
scroll to position [191, 0]
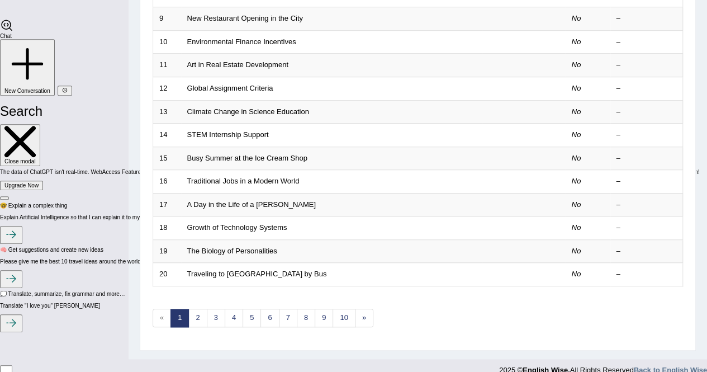
scroll to position [363, 0]
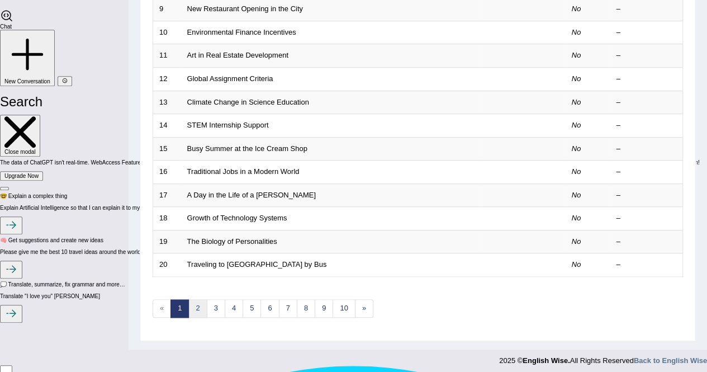
click at [195, 306] on link "2" at bounding box center [197, 308] width 18 height 18
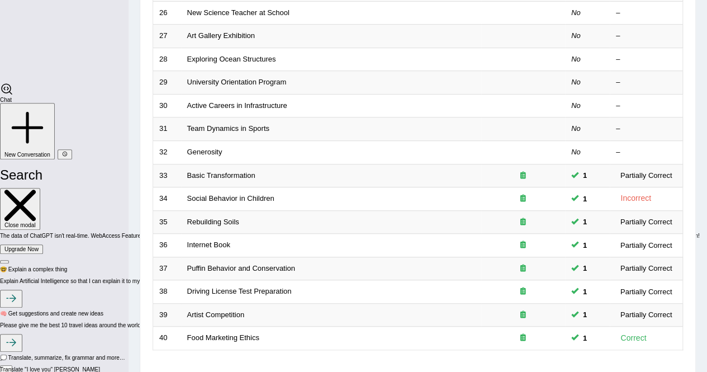
scroll to position [363, 0]
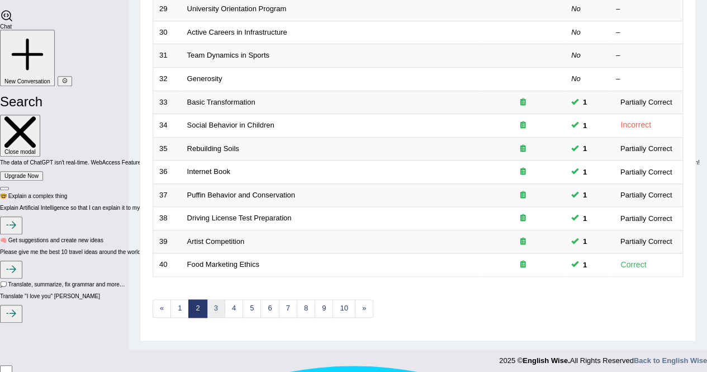
click at [216, 308] on link "3" at bounding box center [216, 308] width 18 height 18
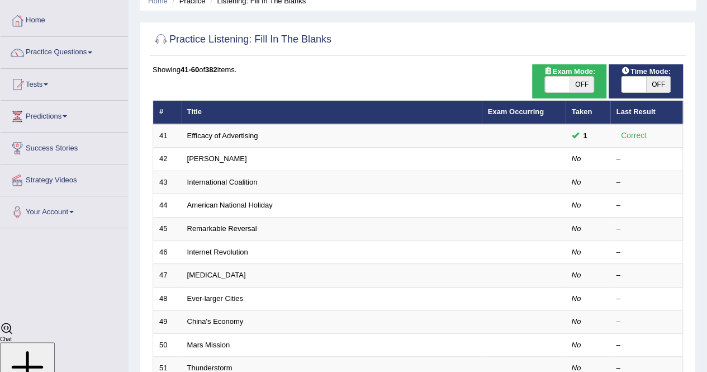
scroll to position [112, 0]
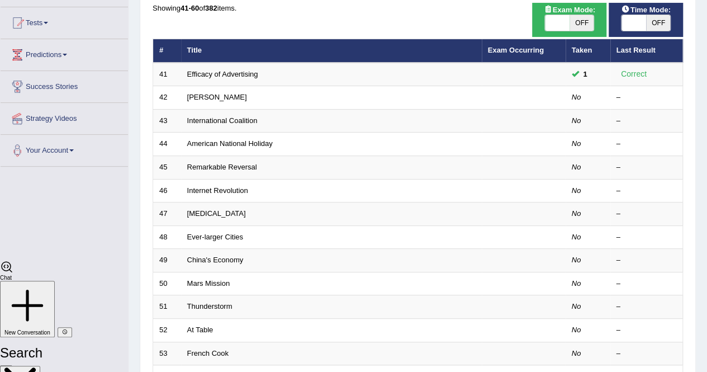
click at [216, 188] on link "Internet Revolution" at bounding box center [217, 190] width 61 height 8
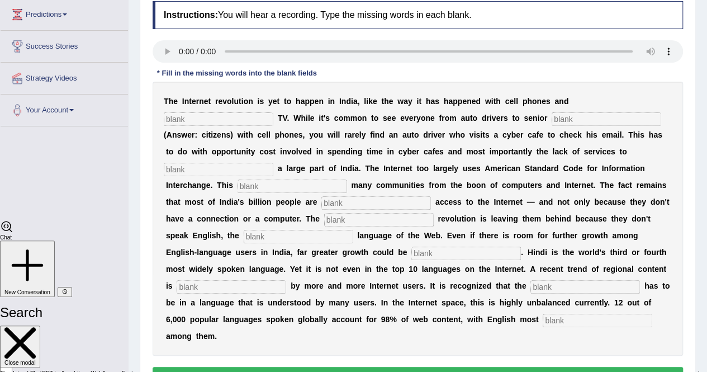
scroll to position [168, 0]
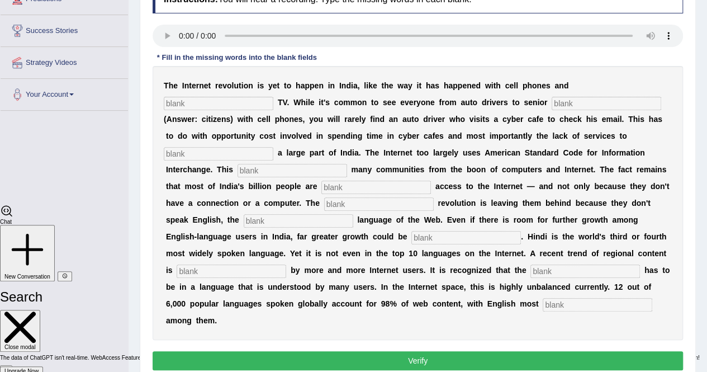
click at [203, 103] on input "text" at bounding box center [219, 103] width 110 height 13
type input "c"
type input "cable"
click at [577, 106] on input "text" at bounding box center [607, 103] width 110 height 13
type input "citizens"
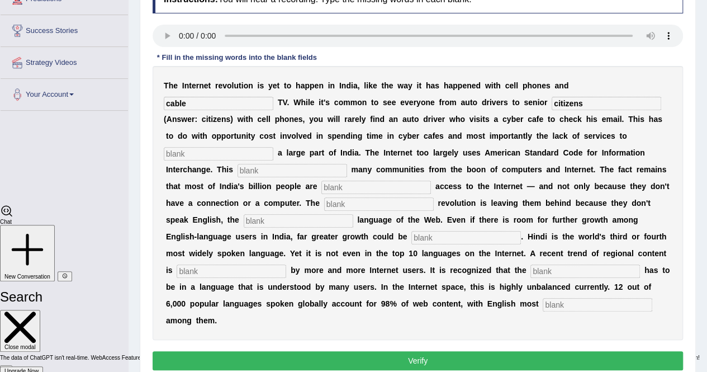
click at [240, 151] on input "text" at bounding box center [219, 153] width 110 height 13
type input "target"
click at [255, 167] on input "text" at bounding box center [293, 170] width 110 height 13
click at [338, 186] on input "text" at bounding box center [376, 187] width 110 height 13
type input "denied"
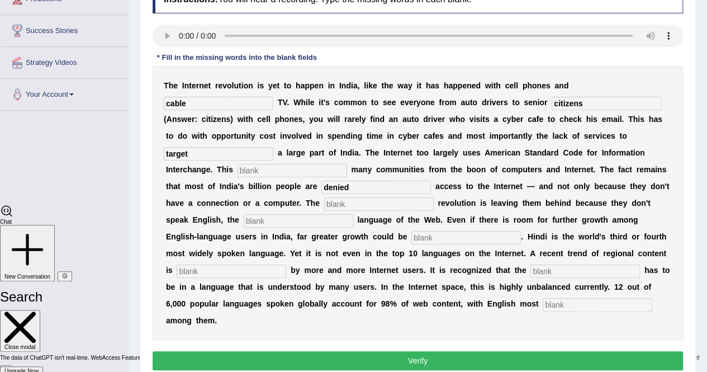
click at [358, 203] on input "text" at bounding box center [379, 203] width 110 height 13
type input "digital"
click at [288, 225] on input "text" at bounding box center [299, 220] width 110 height 13
type input "u"
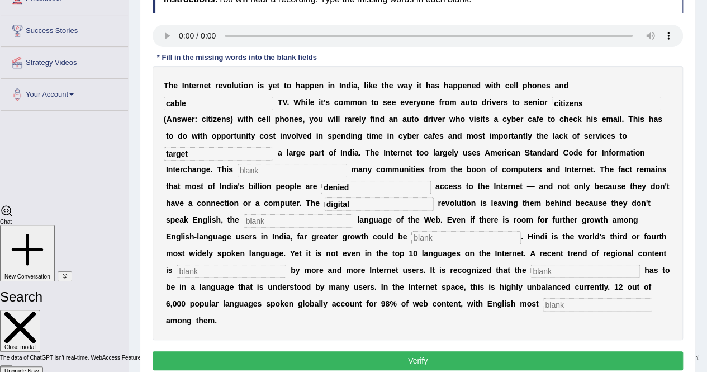
click at [283, 223] on input "text" at bounding box center [299, 220] width 110 height 13
click at [282, 220] on input "text" at bounding box center [299, 220] width 110 height 13
click at [249, 175] on input "text" at bounding box center [293, 170] width 110 height 13
click at [273, 172] on input "text" at bounding box center [293, 170] width 110 height 13
click at [272, 173] on input "alienaes" at bounding box center [293, 170] width 110 height 13
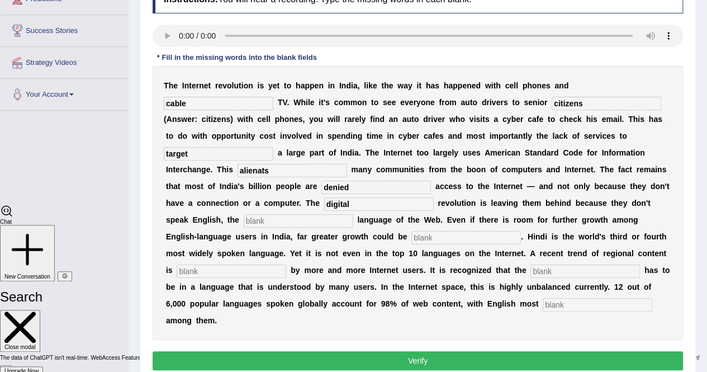
click at [261, 171] on input "alienats" at bounding box center [293, 170] width 110 height 13
click at [287, 172] on input "alienets" at bounding box center [293, 170] width 110 height 13
click at [311, 171] on input "alienets" at bounding box center [293, 170] width 110 height 13
type input "alienates"
click at [295, 221] on input "text" at bounding box center [299, 220] width 110 height 13
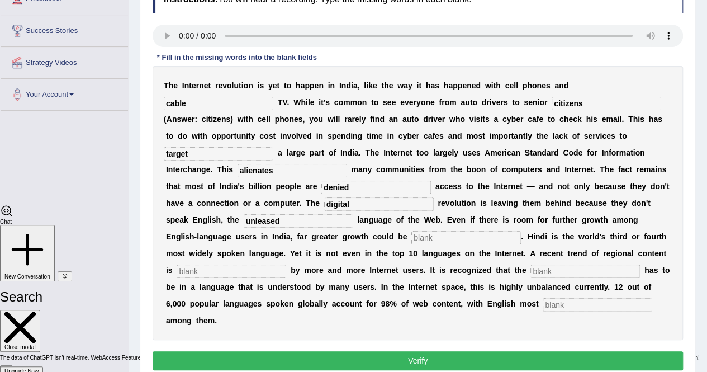
type input "unleased"
click at [429, 236] on input "text" at bounding box center [466, 237] width 110 height 13
click at [426, 239] on input "text" at bounding box center [466, 237] width 110 height 13
type input "preferred"
click at [245, 272] on input "text" at bounding box center [232, 270] width 110 height 13
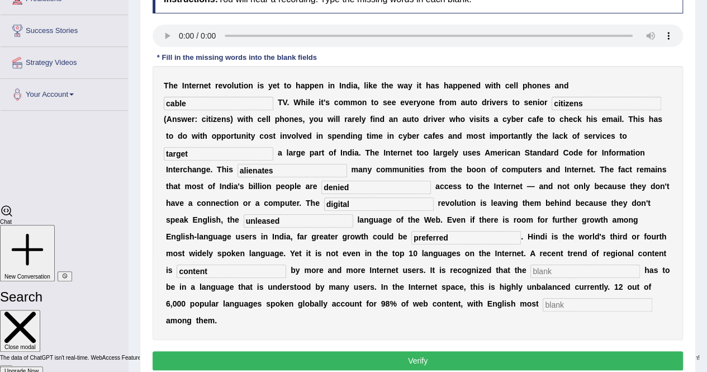
type input "content"
click at [565, 305] on input "text" at bounding box center [598, 304] width 110 height 13
click at [564, 305] on input "text" at bounding box center [598, 304] width 110 height 13
type input "prominent"
click at [543, 270] on input "text" at bounding box center [586, 270] width 110 height 13
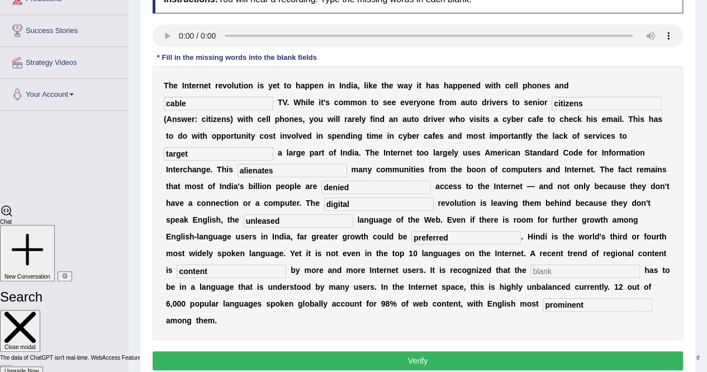
click at [553, 272] on input "text" at bounding box center [586, 270] width 110 height 13
type input "content"
click at [228, 271] on input "content" at bounding box center [232, 270] width 110 height 13
type input "c"
click at [245, 270] on input "text" at bounding box center [232, 270] width 110 height 13
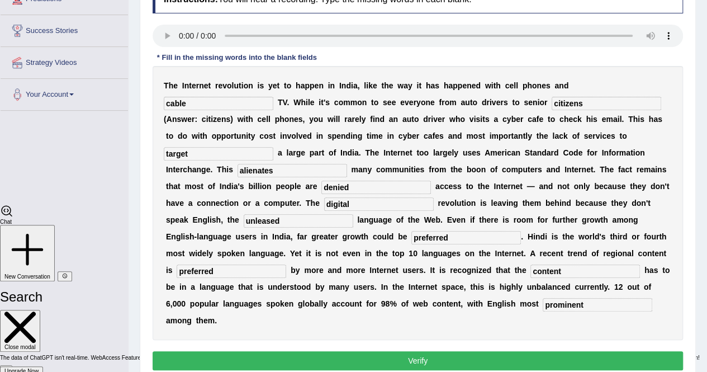
type input "preferred"
click at [464, 236] on input "preferred" at bounding box center [466, 237] width 110 height 13
type input "p"
click at [468, 357] on button "Verify" at bounding box center [418, 360] width 531 height 19
click at [438, 225] on div "T h e I n t e r n e t r e v o l u t i o n i s y e t t o h a p p e n i n I n d i…" at bounding box center [418, 203] width 531 height 274
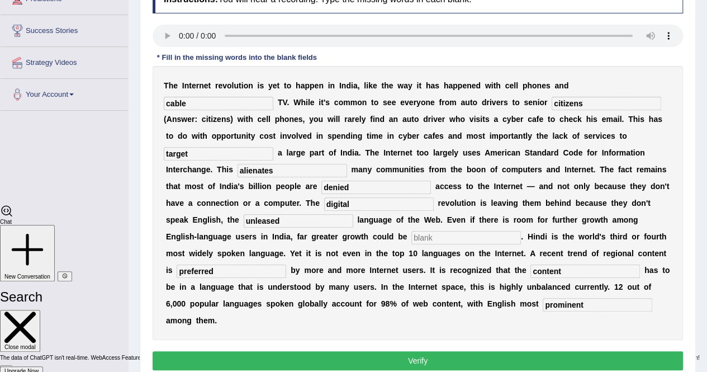
click at [434, 234] on input "text" at bounding box center [466, 237] width 110 height 13
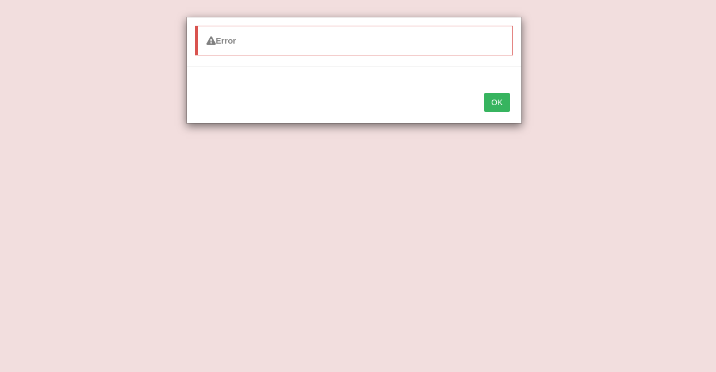
type input "x"
click at [432, 356] on div "Error OK" at bounding box center [358, 186] width 716 height 372
click at [494, 101] on button "OK" at bounding box center [497, 102] width 26 height 19
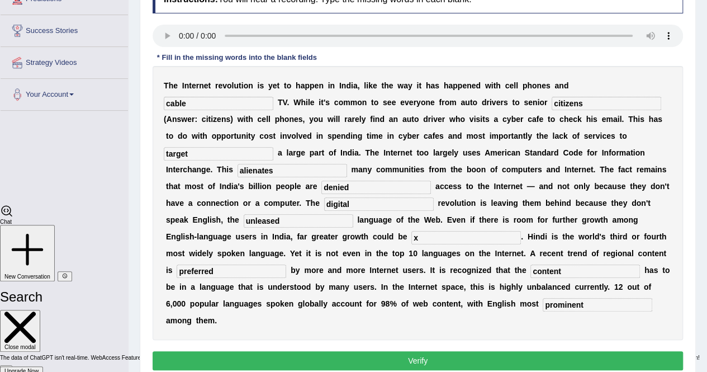
click at [432, 356] on button "Verify" at bounding box center [418, 360] width 531 height 19
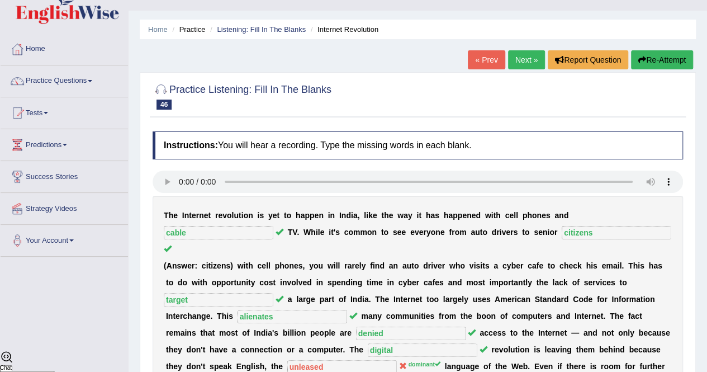
scroll to position [11, 0]
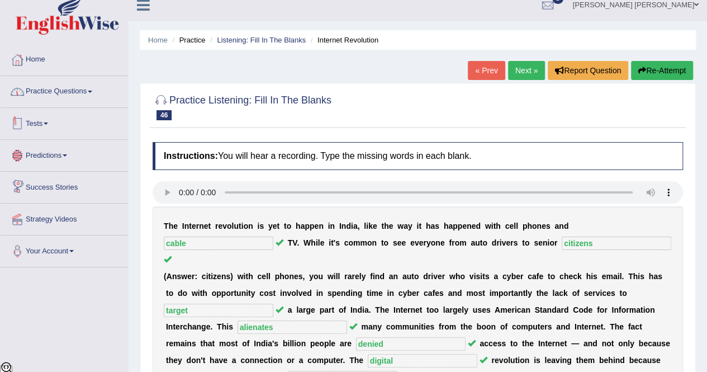
click at [91, 98] on link "Practice Questions" at bounding box center [64, 90] width 127 height 28
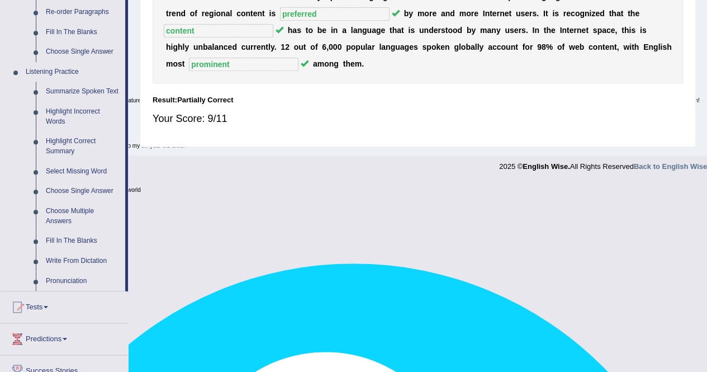
scroll to position [458, 0]
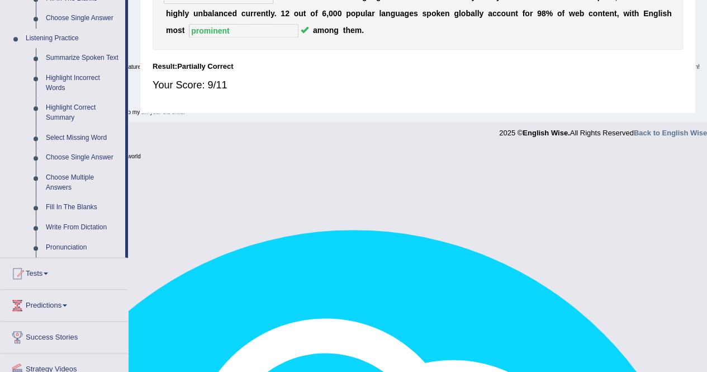
click at [65, 225] on link "Write From Dictation" at bounding box center [83, 227] width 84 height 20
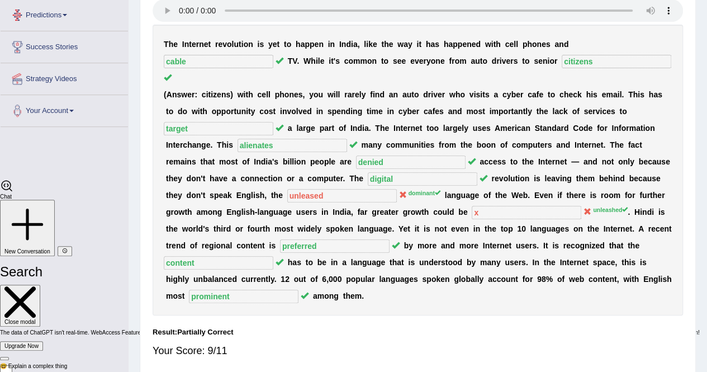
scroll to position [235, 0]
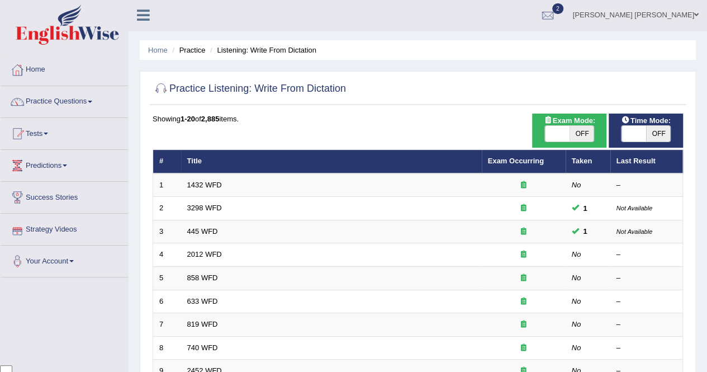
scroll to position [112, 0]
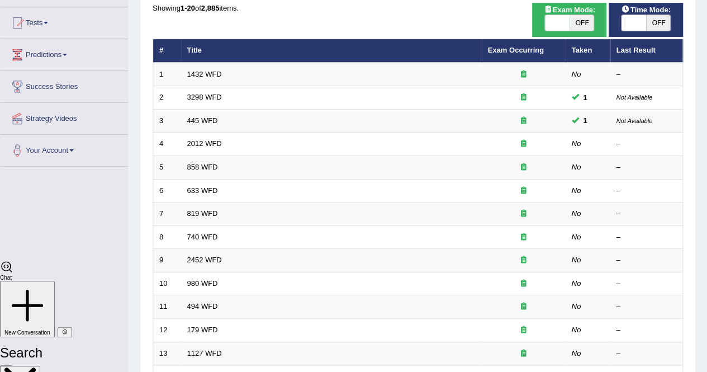
click at [197, 213] on link "819 WFD" at bounding box center [202, 213] width 31 height 8
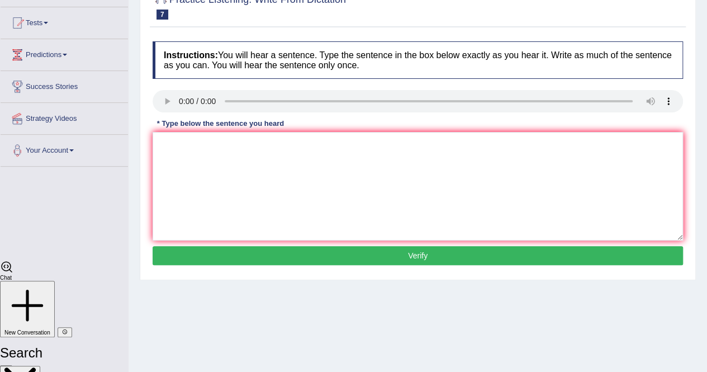
scroll to position [2594, 0]
click at [280, 209] on textarea at bounding box center [418, 186] width 531 height 108
click at [194, 145] on textarea "I answer" at bounding box center [418, 186] width 531 height 108
type textarea "I"
click at [173, 138] on textarea at bounding box center [418, 186] width 531 height 108
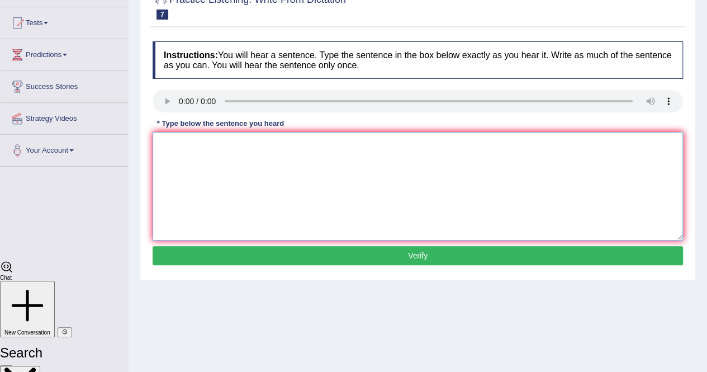
click at [165, 140] on textarea at bounding box center [418, 186] width 531 height 108
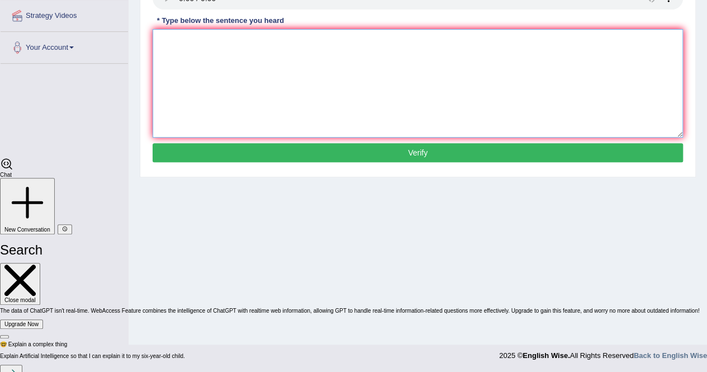
click at [680, 132] on textarea at bounding box center [418, 83] width 531 height 108
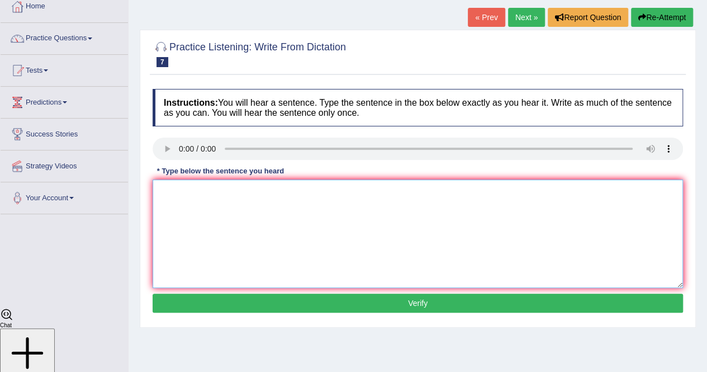
scroll to position [47, 0]
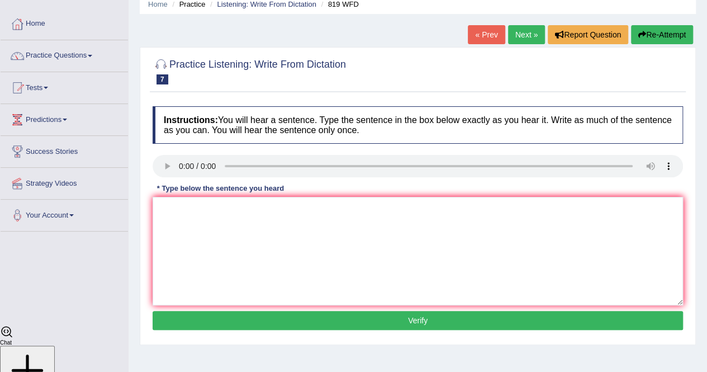
click at [525, 31] on link "Next »" at bounding box center [526, 34] width 37 height 19
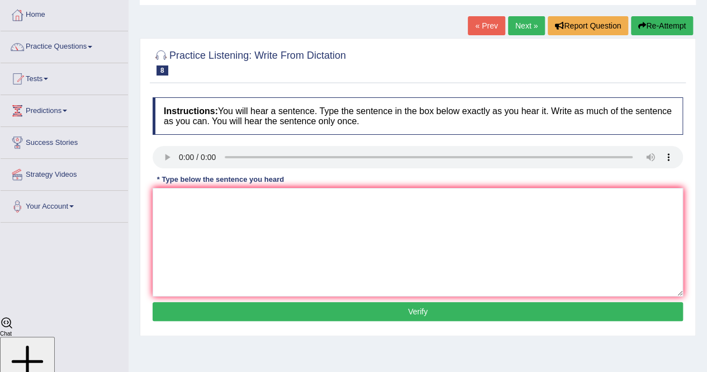
scroll to position [2594, 0]
